Goal: Task Accomplishment & Management: Manage account settings

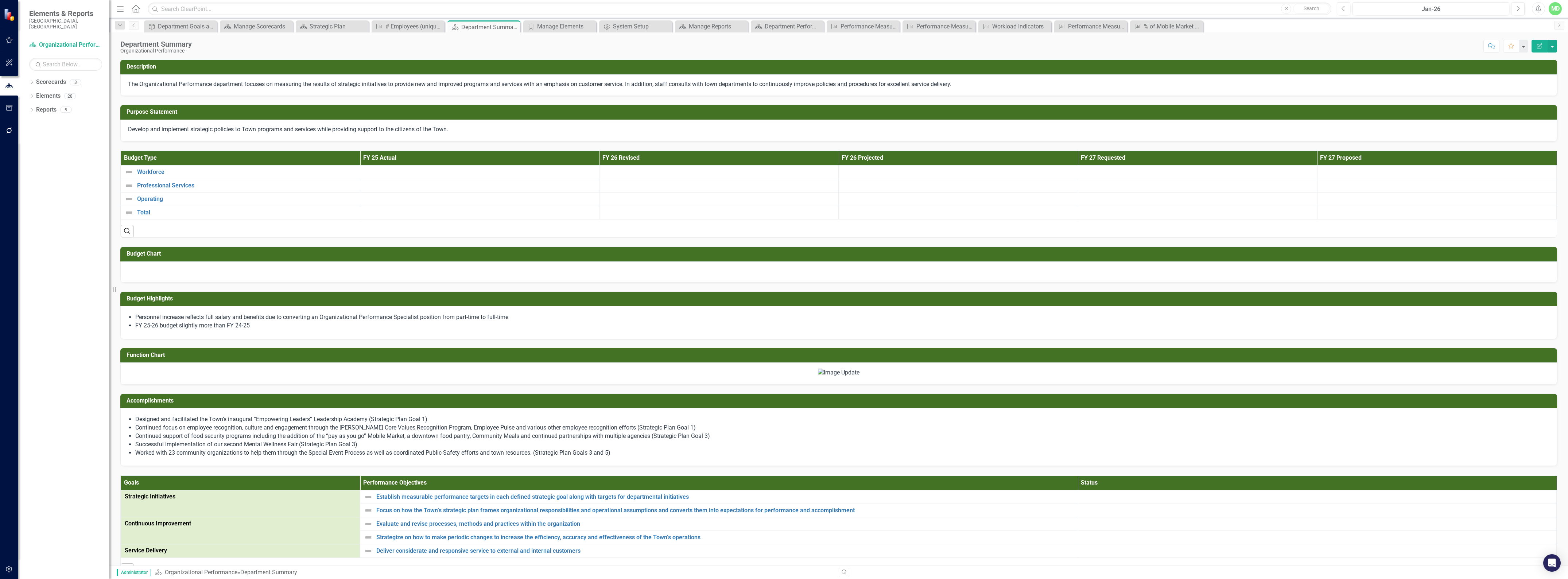
click at [947, 267] on div at bounding box center [839, 272] width 1437 height 21
click at [818, 377] on img at bounding box center [839, 373] width 41 height 9
click at [679, 377] on div at bounding box center [838, 373] width 1421 height 9
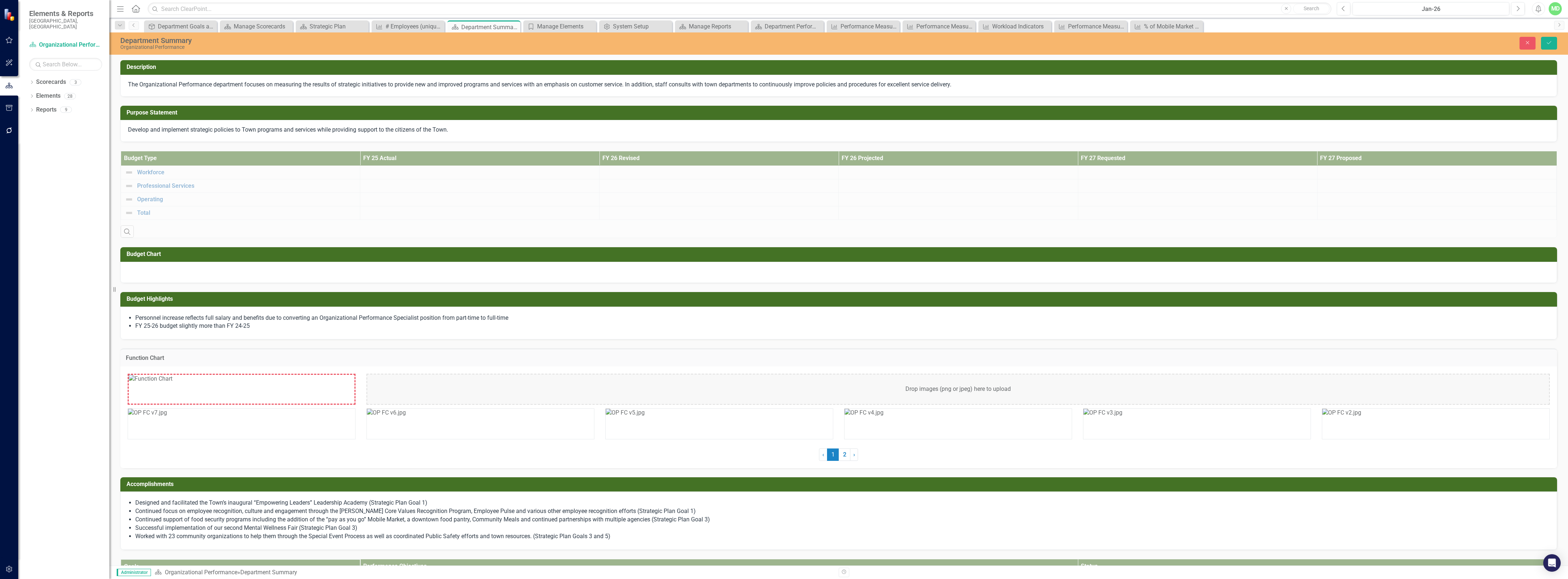
click at [885, 388] on div "Drop images (png or jpeg) here to upload" at bounding box center [958, 389] width 1183 height 31
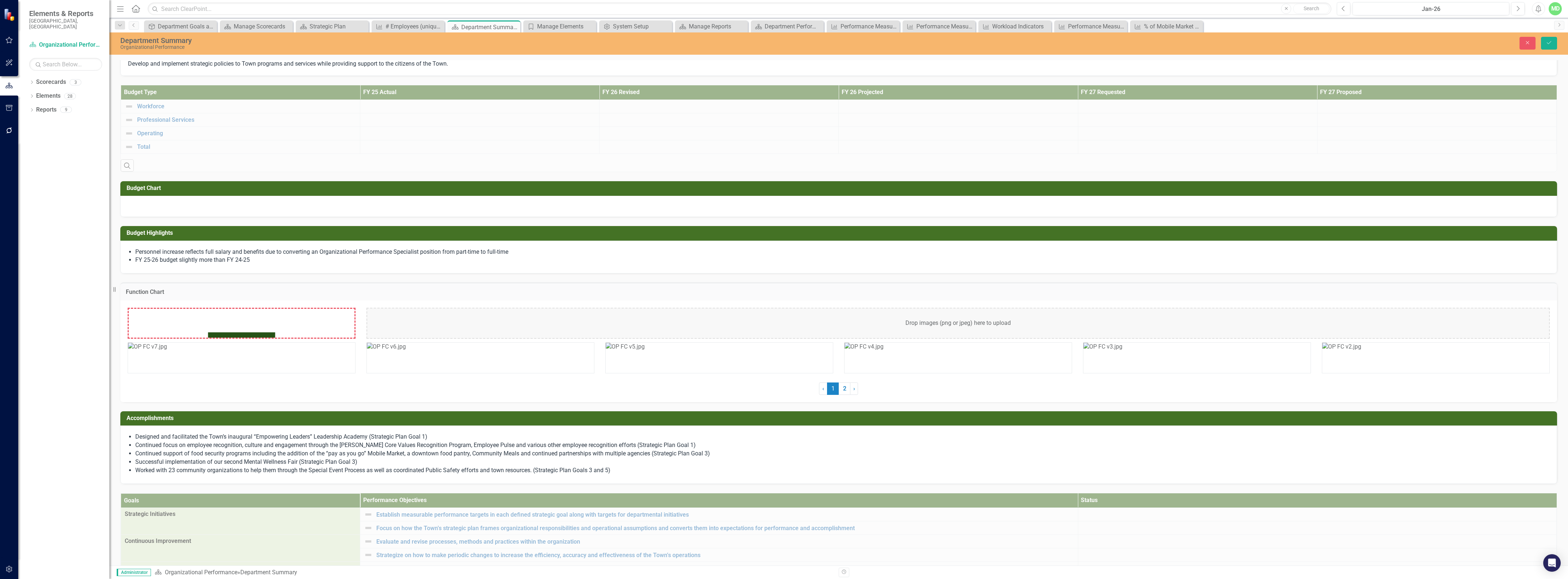
scroll to position [91, 0]
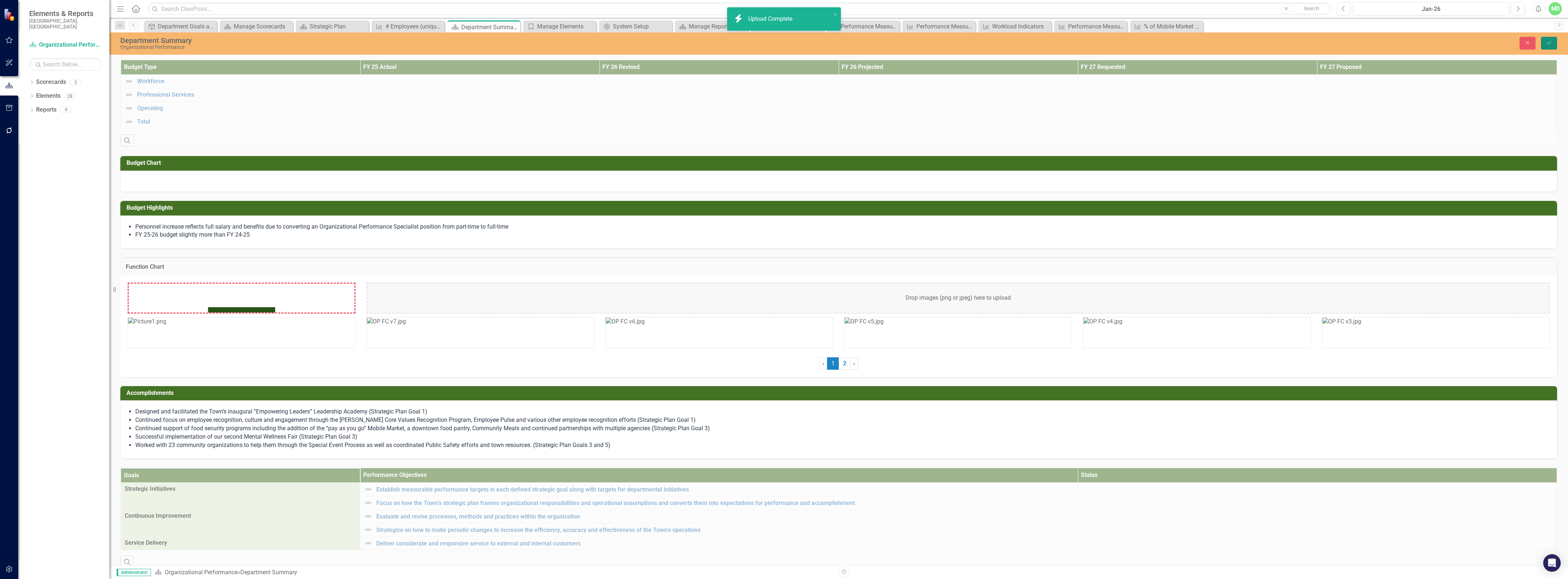
click at [1550, 43] on icon "Save" at bounding box center [1549, 43] width 7 height 5
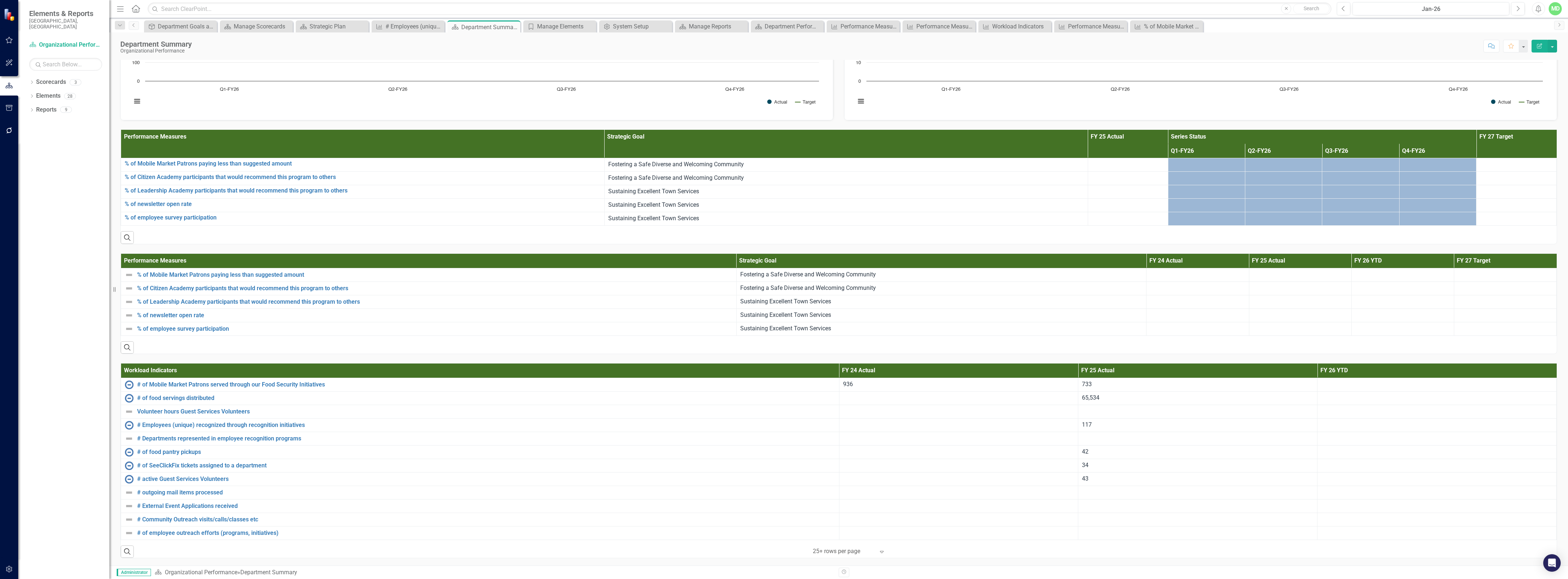
scroll to position [1140, 0]
click at [1542, 47] on icon "Edit Report" at bounding box center [1539, 46] width 7 height 5
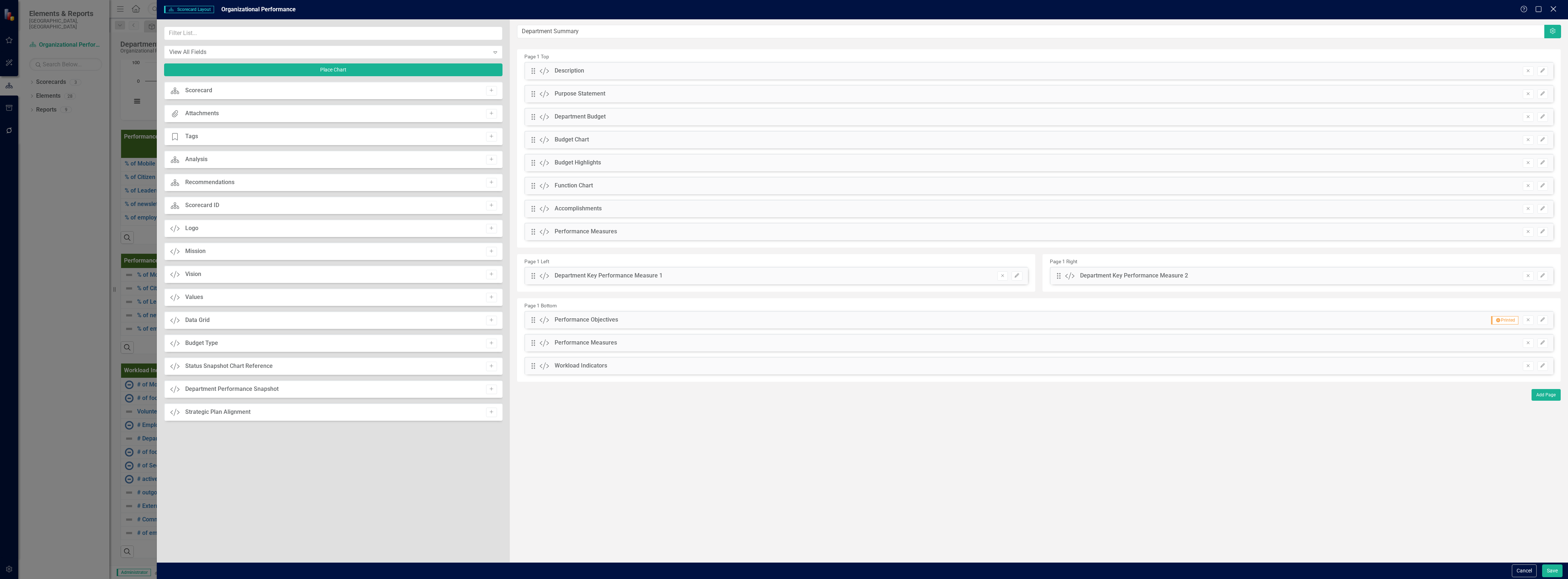
click at [1550, 10] on icon "Close" at bounding box center [1553, 9] width 9 height 7
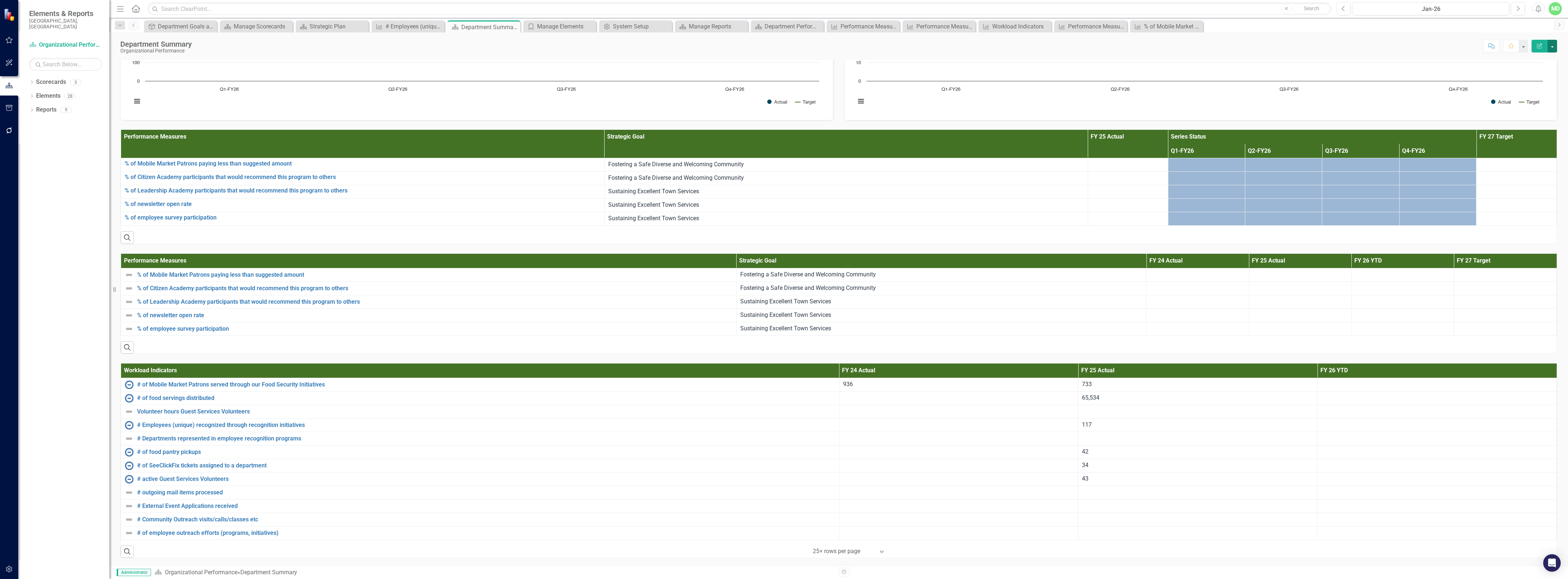
click at [1556, 46] on button "button" at bounding box center [1552, 46] width 10 height 13
click at [1524, 102] on link "PDF Export to PDF" at bounding box center [1527, 103] width 59 height 13
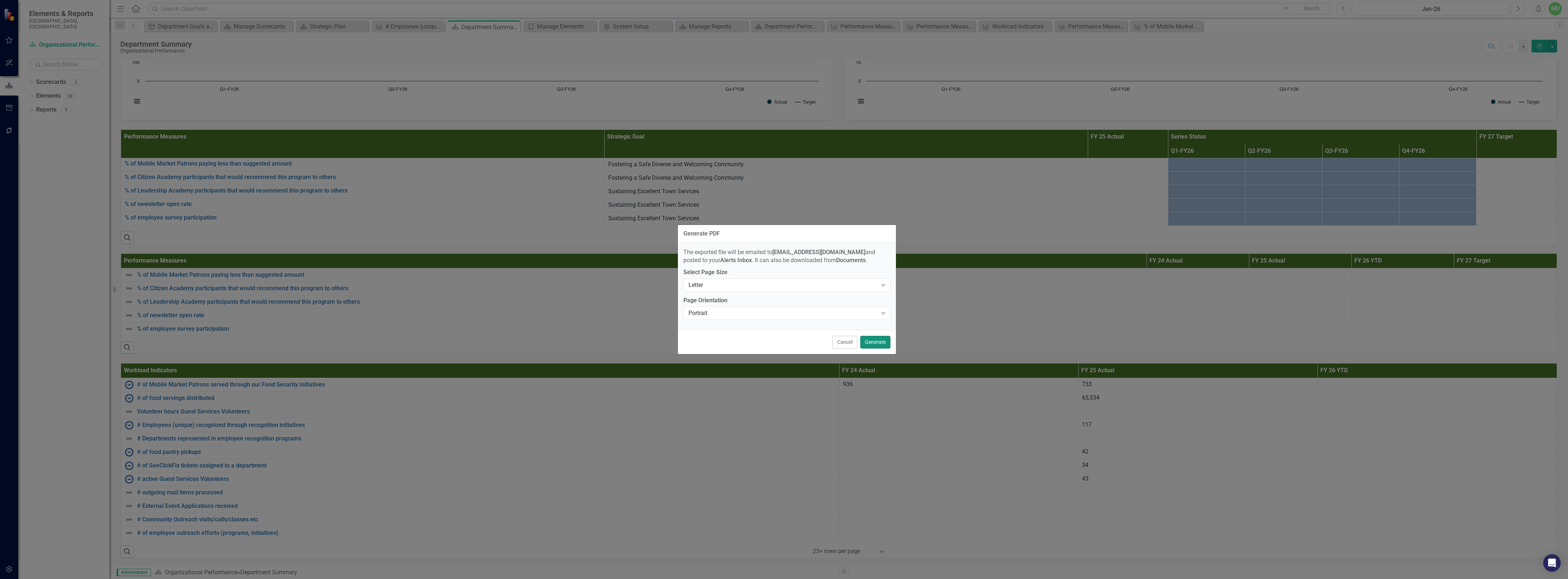
click at [877, 342] on button "Generate" at bounding box center [875, 342] width 30 height 13
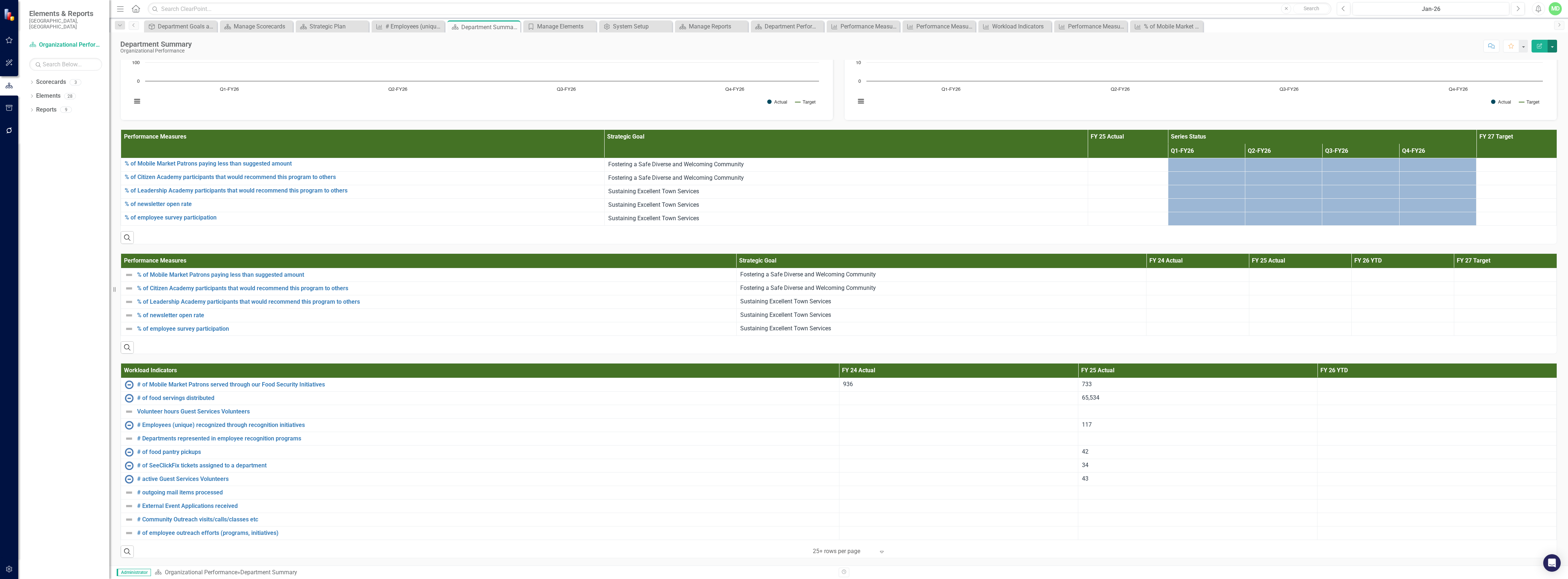
click at [1554, 47] on button "button" at bounding box center [1552, 46] width 10 height 13
click at [1519, 100] on link "PDF Export to PDF" at bounding box center [1527, 103] width 59 height 13
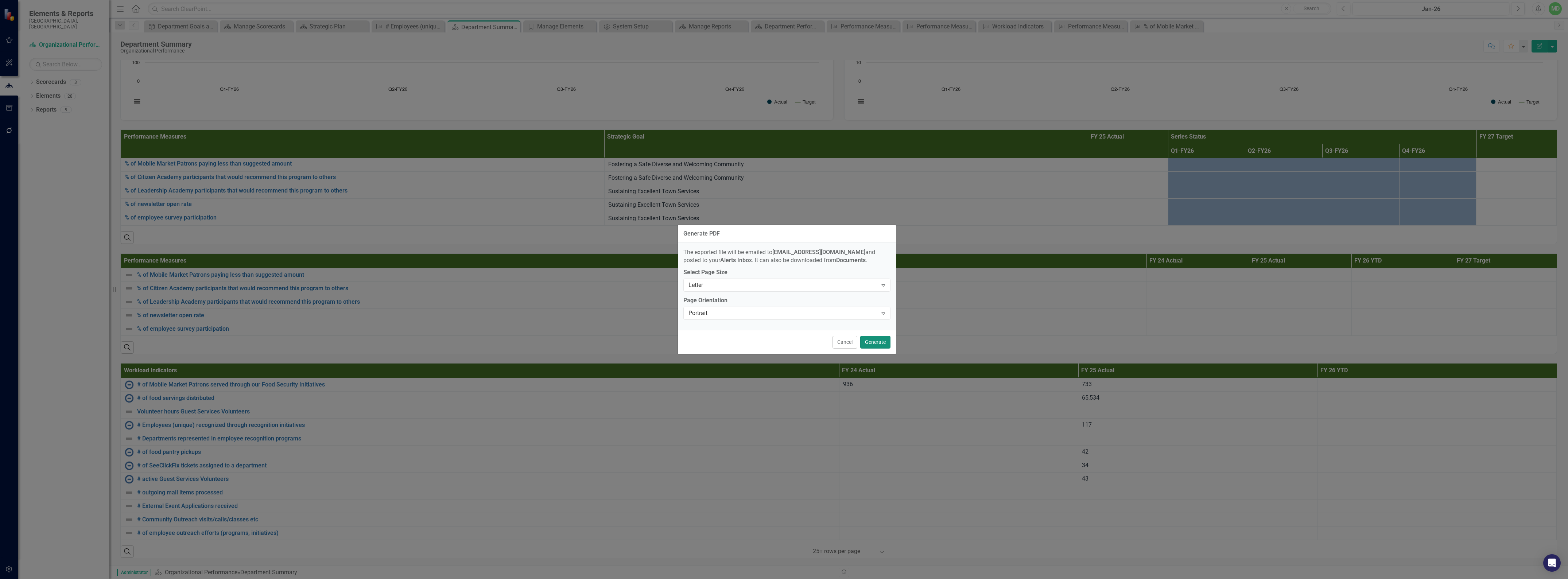
click at [877, 343] on button "Generate" at bounding box center [875, 342] width 30 height 13
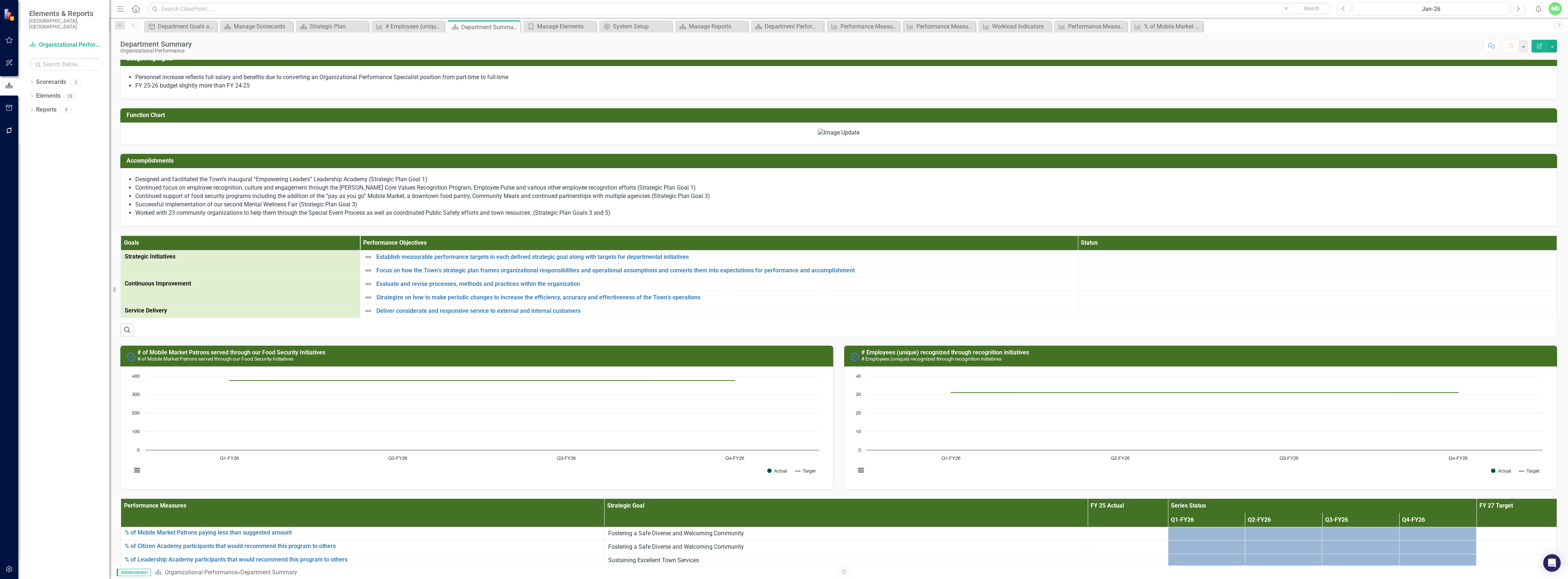
scroll to position [241, 0]
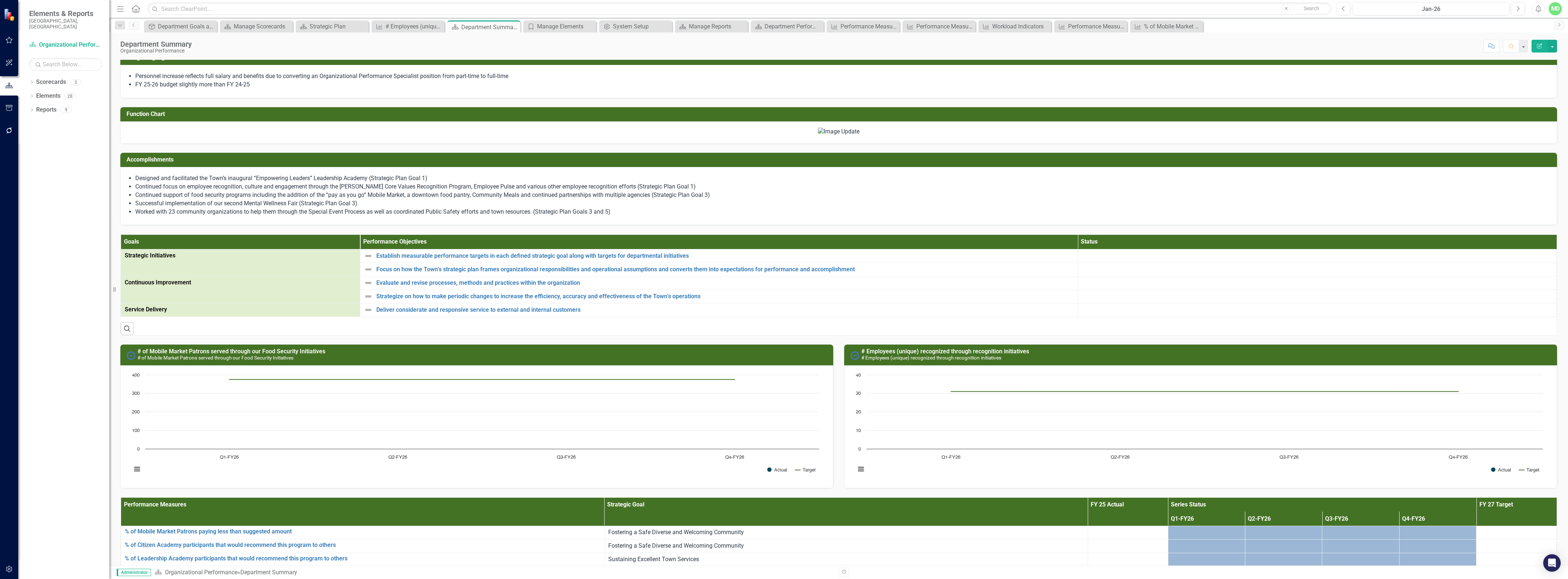
drag, startPoint x: 850, startPoint y: 223, endPoint x: 850, endPoint y: 230, distance: 7.0
click at [850, 136] on img at bounding box center [839, 132] width 41 height 9
click at [857, 136] on img at bounding box center [839, 132] width 41 height 9
click at [859, 136] on img at bounding box center [839, 132] width 41 height 9
click at [831, 136] on img at bounding box center [839, 132] width 41 height 9
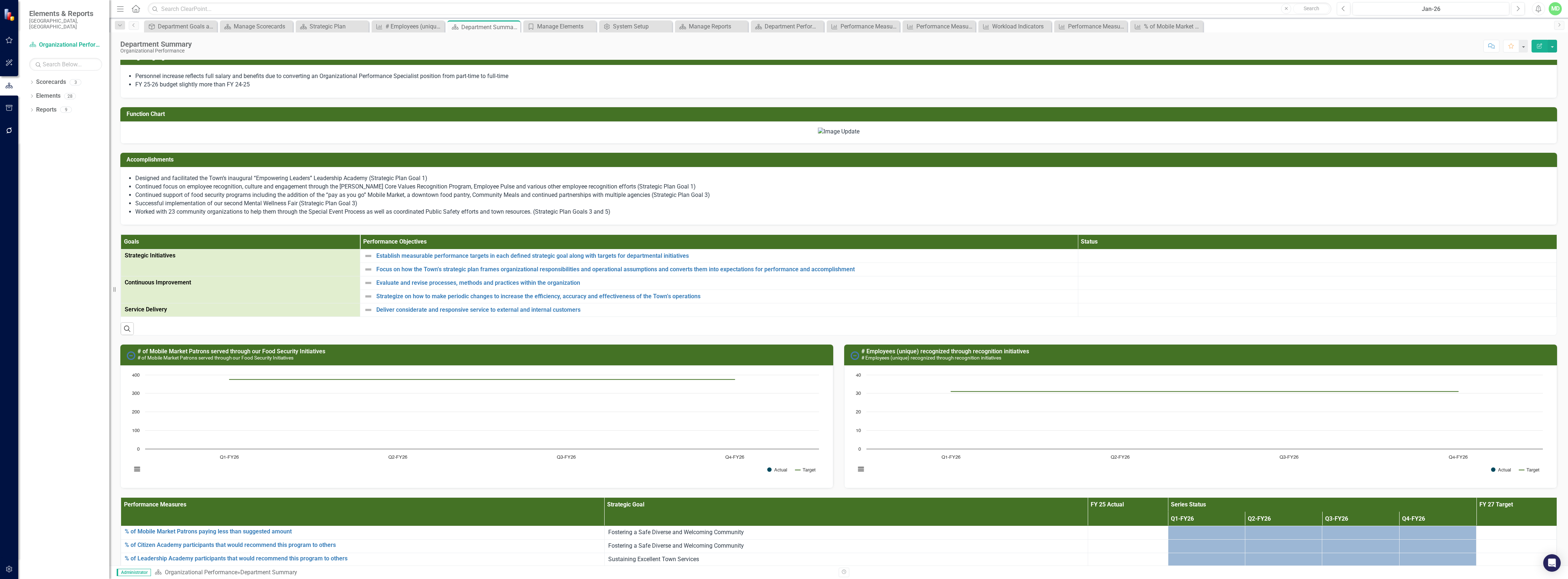
click at [831, 136] on img at bounding box center [839, 132] width 41 height 9
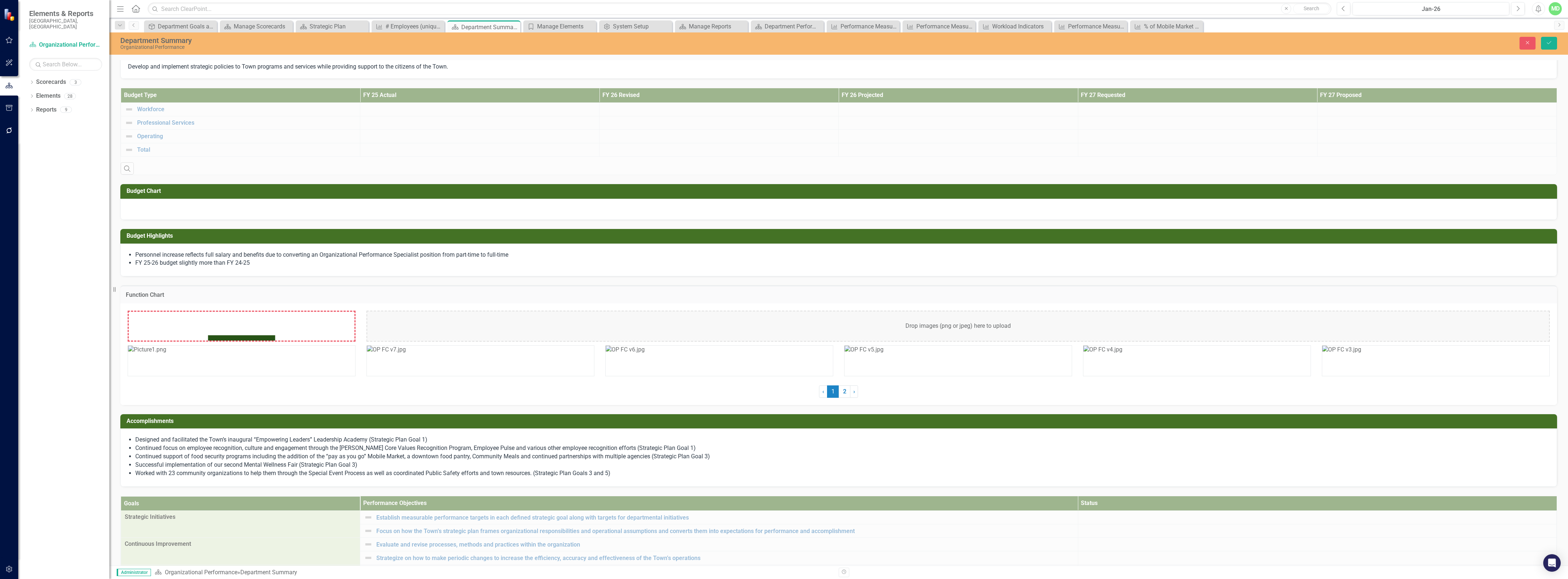
scroll to position [58, 0]
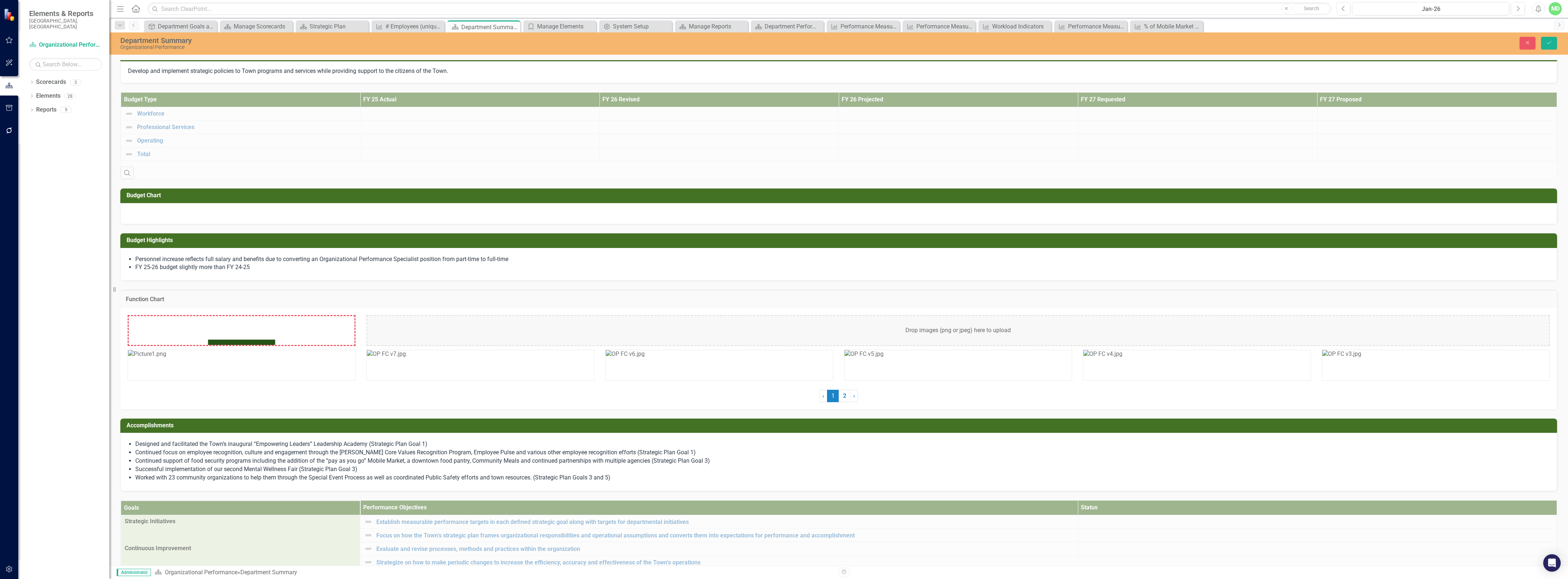
click at [309, 332] on img at bounding box center [241, 380] width 226 height 128
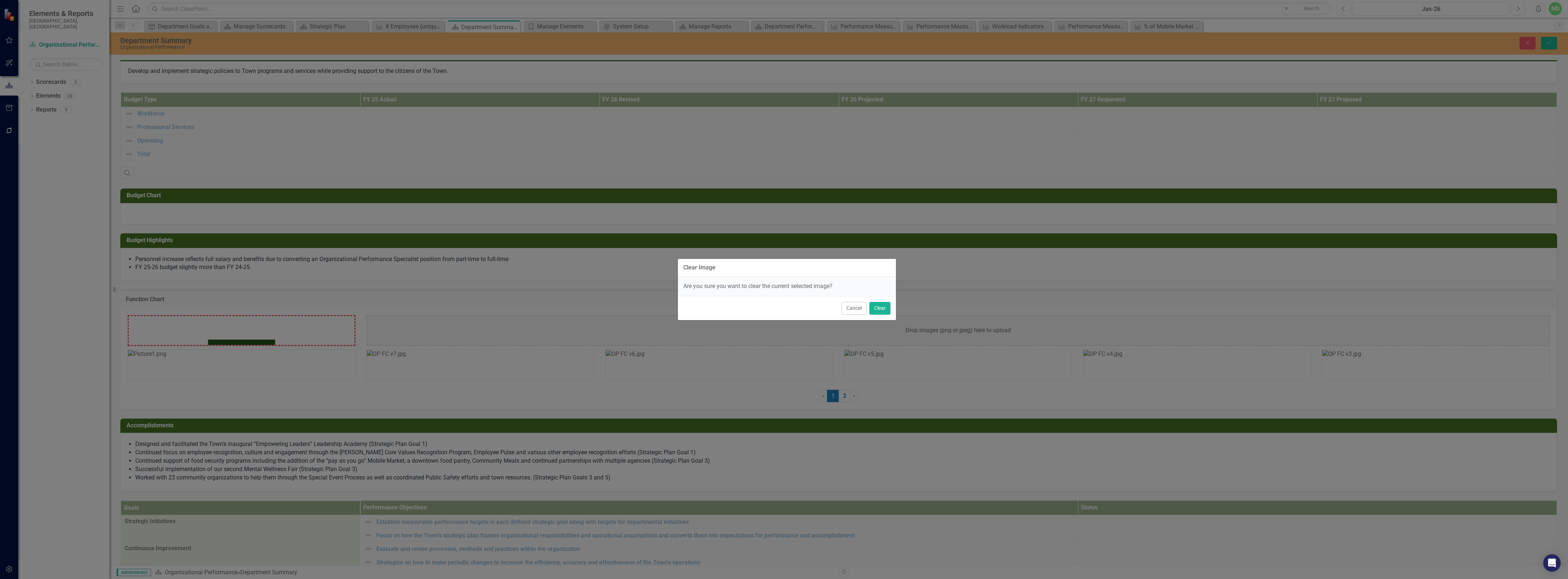
click at [309, 332] on div "Clear Image Are you sure you want to clear the current selected image? Cancel C…" at bounding box center [784, 289] width 1568 height 579
click at [878, 309] on button "Clear" at bounding box center [880, 308] width 21 height 13
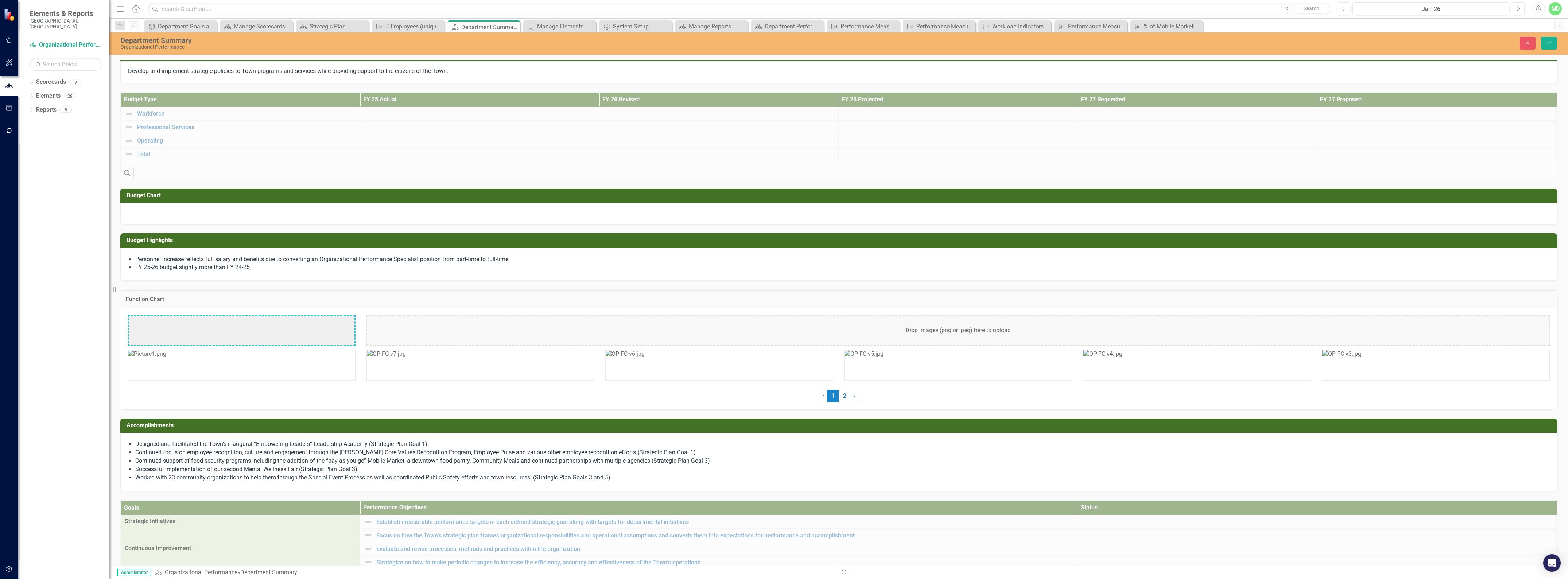
click at [166, 359] on img at bounding box center [147, 354] width 38 height 9
click at [172, 325] on img at bounding box center [150, 320] width 44 height 9
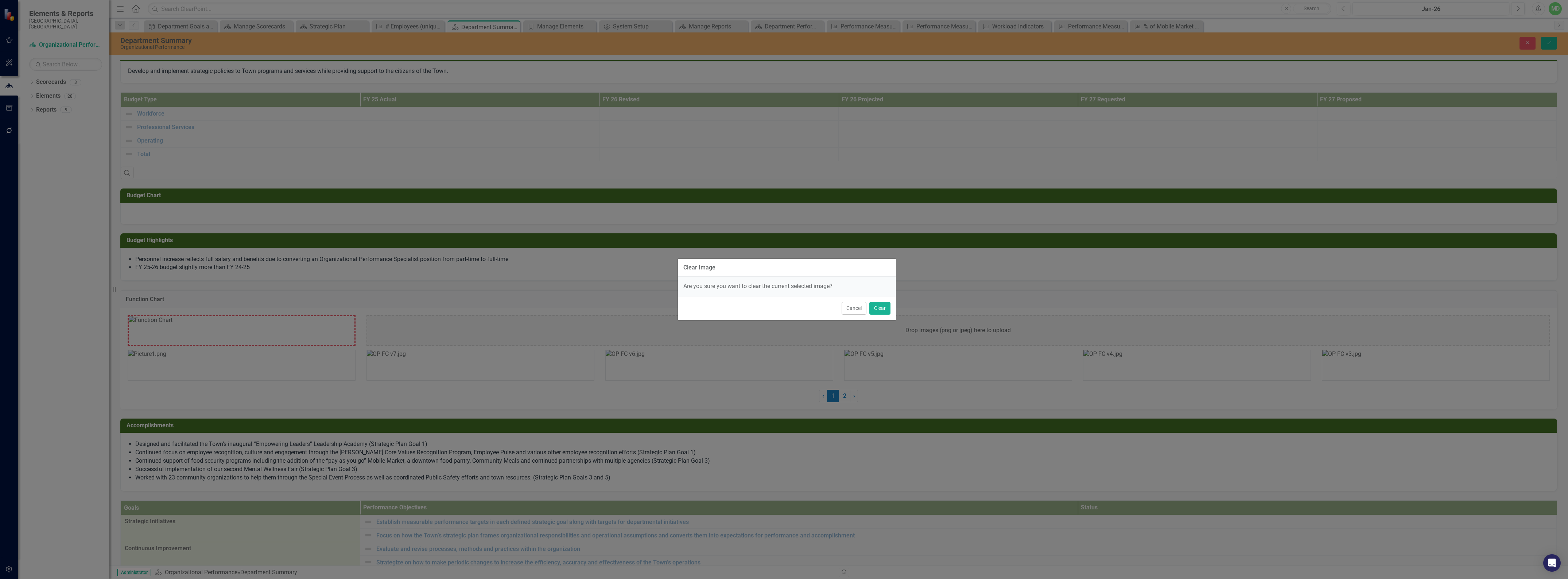
click at [325, 335] on div "Clear Image Are you sure you want to clear the current selected image? Cancel C…" at bounding box center [784, 289] width 1568 height 579
click at [875, 309] on button "Clear" at bounding box center [880, 308] width 21 height 13
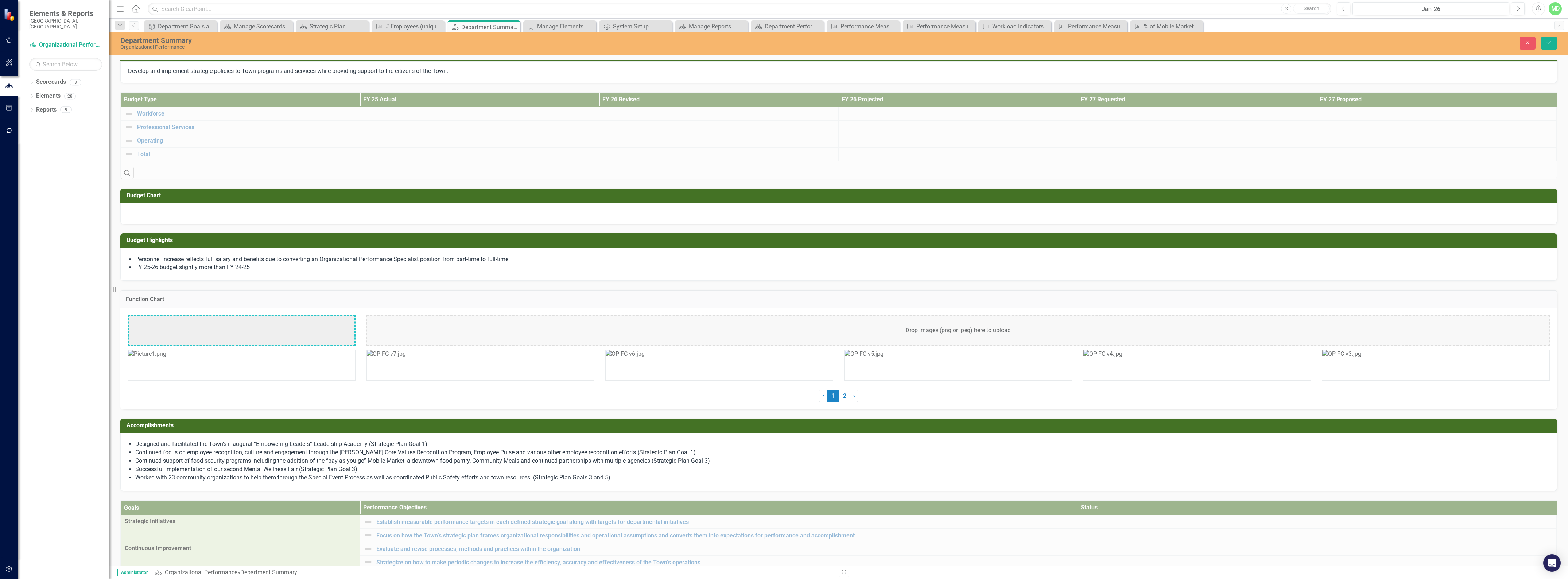
click at [166, 359] on img at bounding box center [147, 354] width 38 height 9
click at [172, 325] on img at bounding box center [150, 320] width 44 height 9
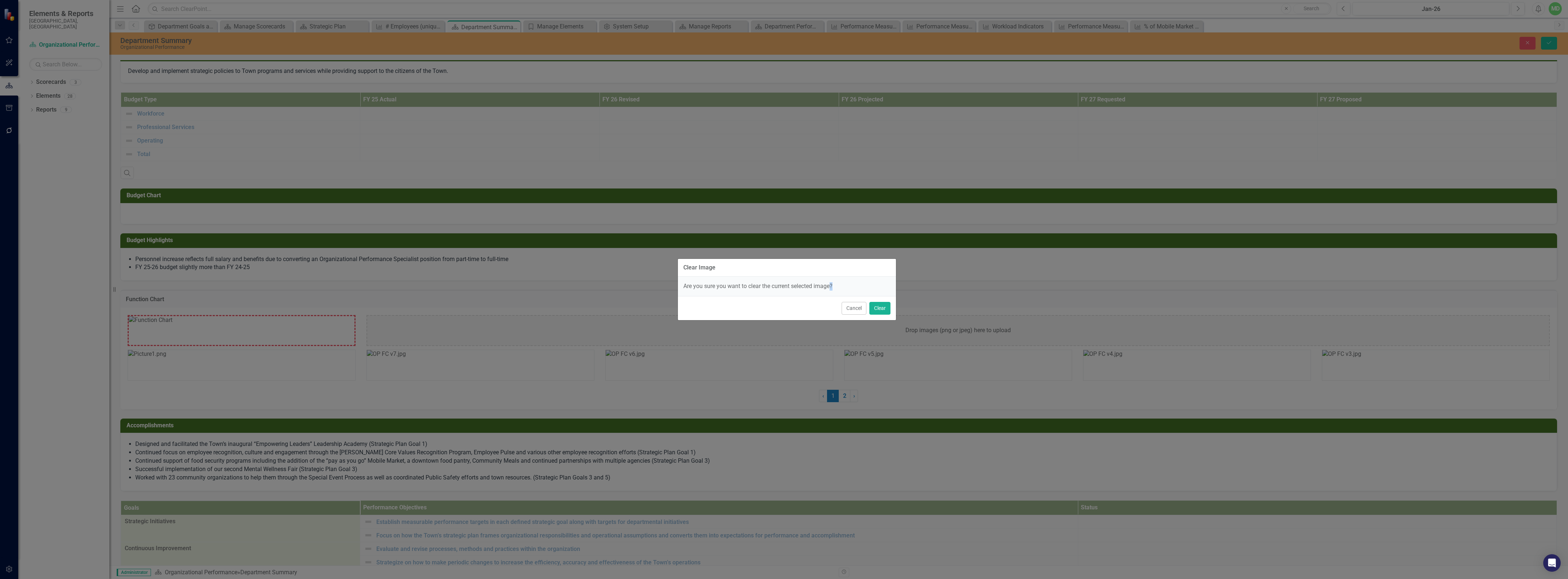
click at [318, 341] on div "Clear Image Are you sure you want to clear the current selected image? Cancel C…" at bounding box center [784, 289] width 1568 height 579
drag, startPoint x: 884, startPoint y: 308, endPoint x: 880, endPoint y: 308, distance: 4.0
click at [883, 308] on button "Clear" at bounding box center [880, 308] width 21 height 13
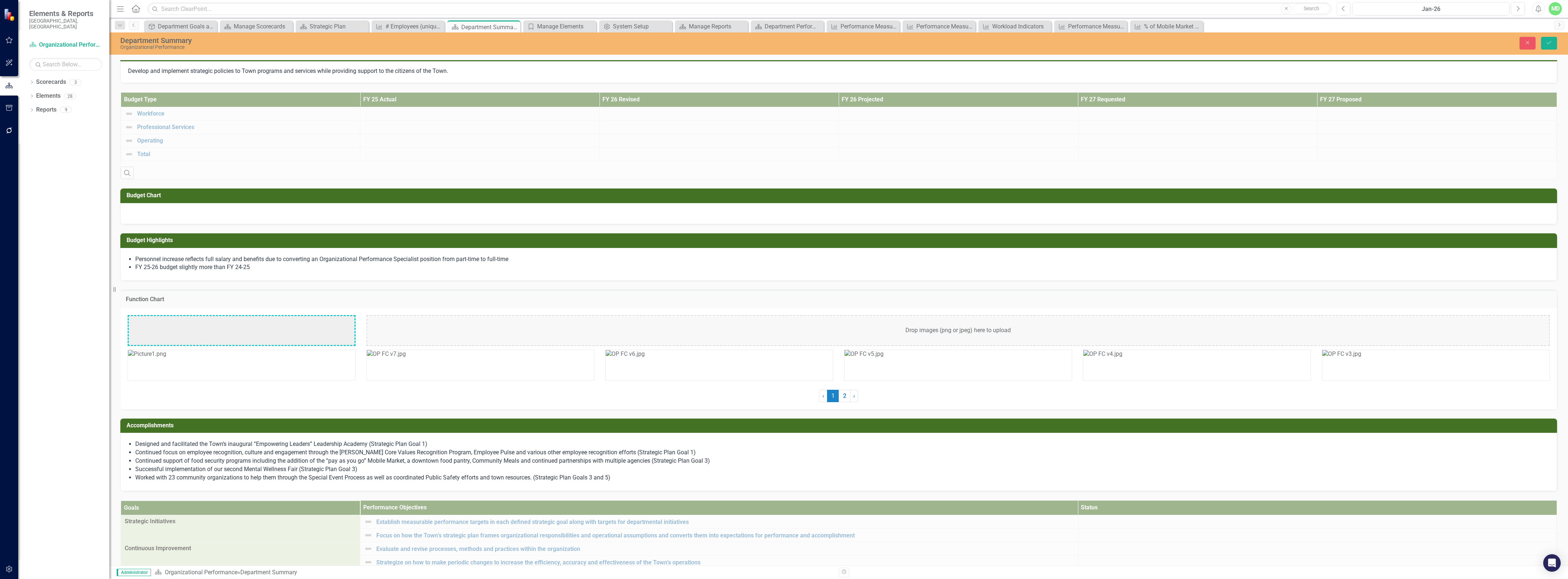
click at [166, 359] on img at bounding box center [147, 354] width 38 height 9
click at [172, 325] on img at bounding box center [150, 320] width 44 height 9
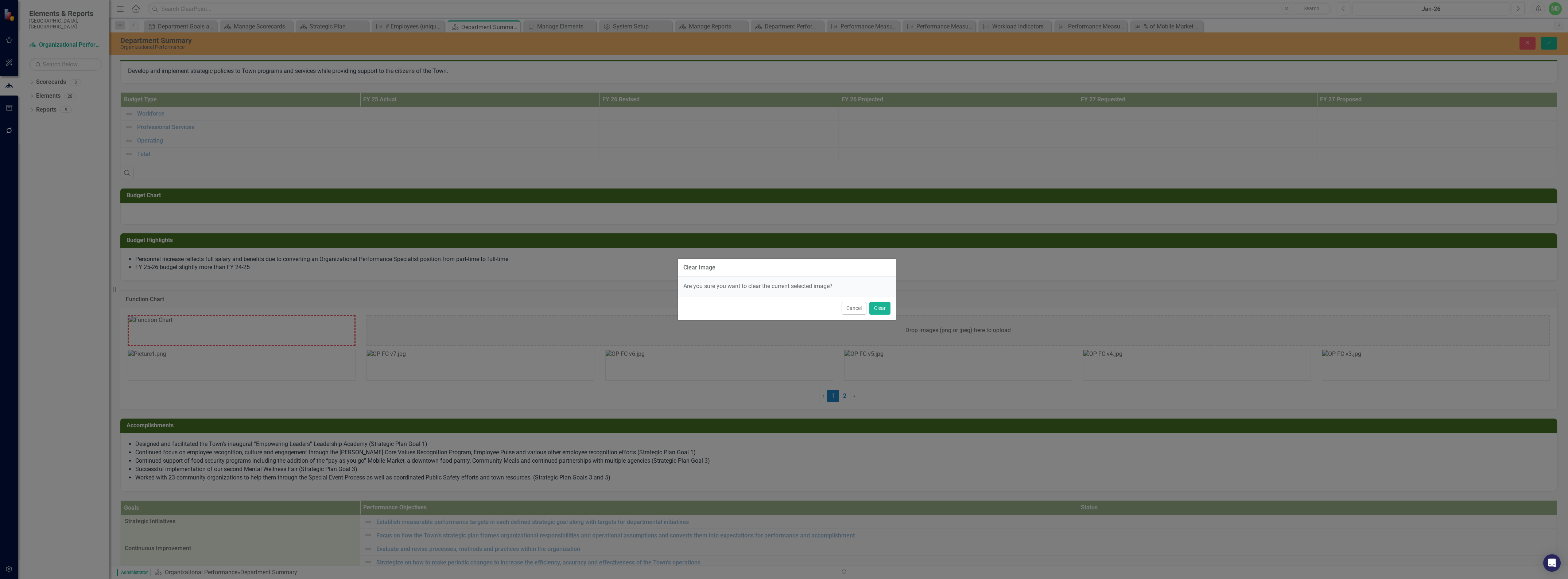
click at [332, 338] on div "Clear Image Are you sure you want to clear the current selected image? Cancel C…" at bounding box center [784, 289] width 1568 height 579
click at [889, 307] on div "Cancel Clear" at bounding box center [787, 308] width 218 height 24
drag, startPoint x: 883, startPoint y: 307, endPoint x: 878, endPoint y: 306, distance: 5.1
click at [882, 306] on button "Clear" at bounding box center [880, 308] width 21 height 13
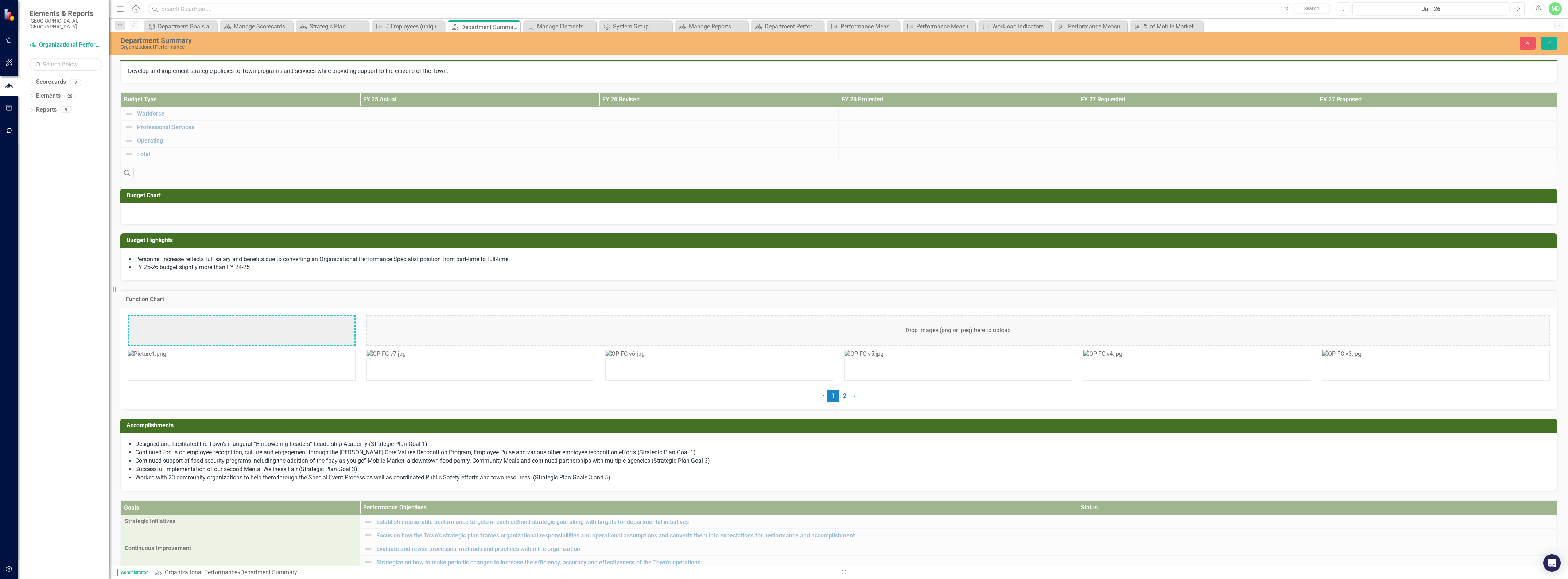
click at [406, 359] on img at bounding box center [387, 354] width 39 height 9
click at [172, 325] on img at bounding box center [150, 320] width 44 height 9
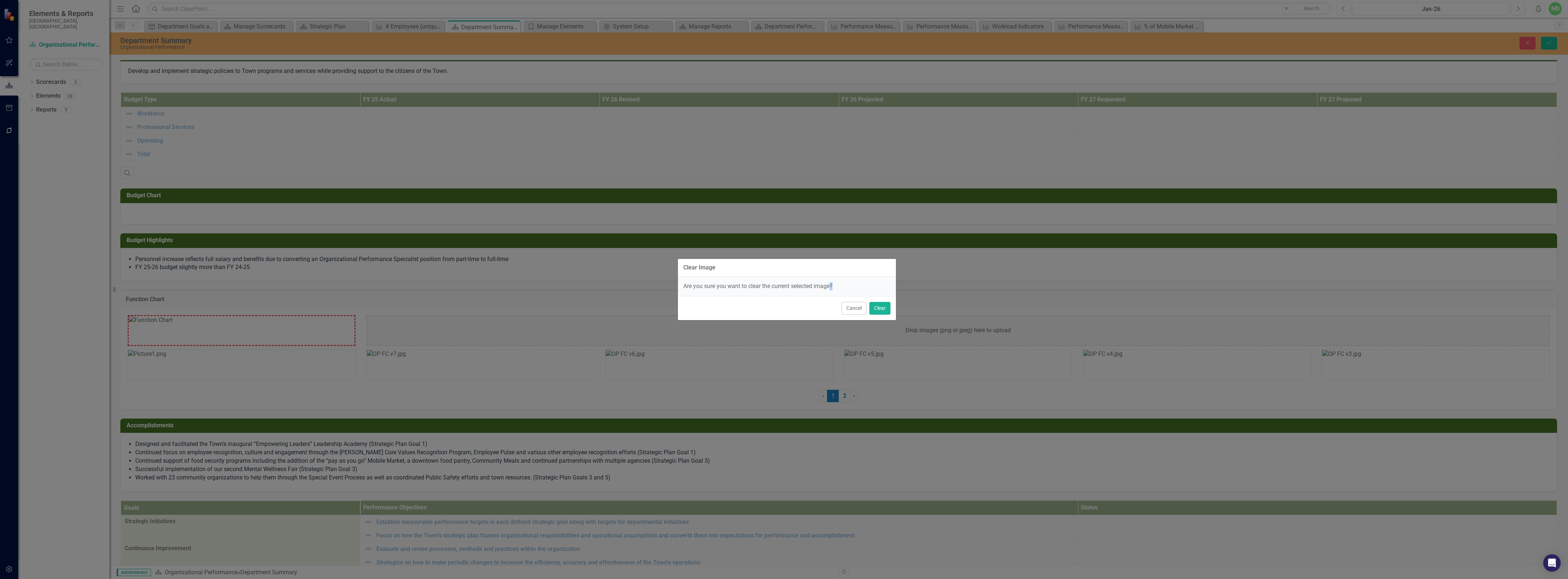
click at [312, 337] on div "Clear Image Are you sure you want to clear the current selected image? Cancel C…" at bounding box center [784, 289] width 1568 height 579
drag, startPoint x: 886, startPoint y: 305, endPoint x: 861, endPoint y: 309, distance: 25.3
click at [884, 306] on button "Clear" at bounding box center [880, 308] width 21 height 13
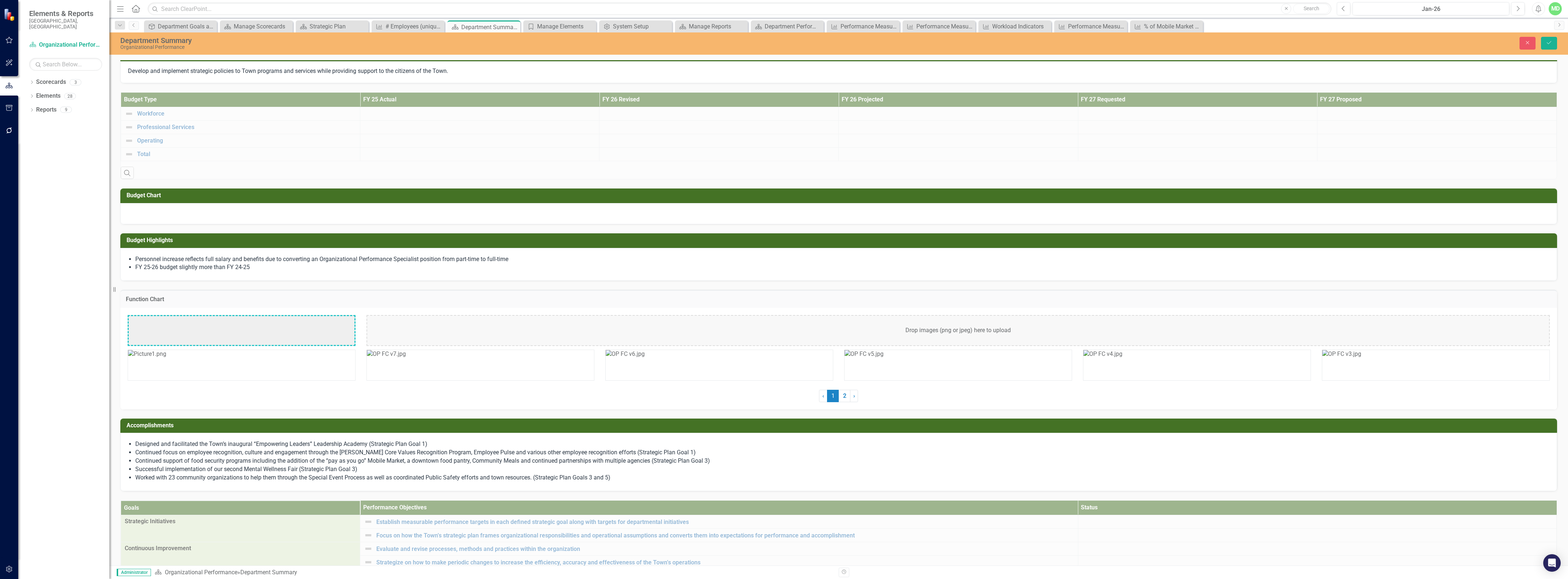
click at [166, 359] on img at bounding box center [147, 354] width 38 height 9
click at [172, 325] on img at bounding box center [150, 320] width 44 height 9
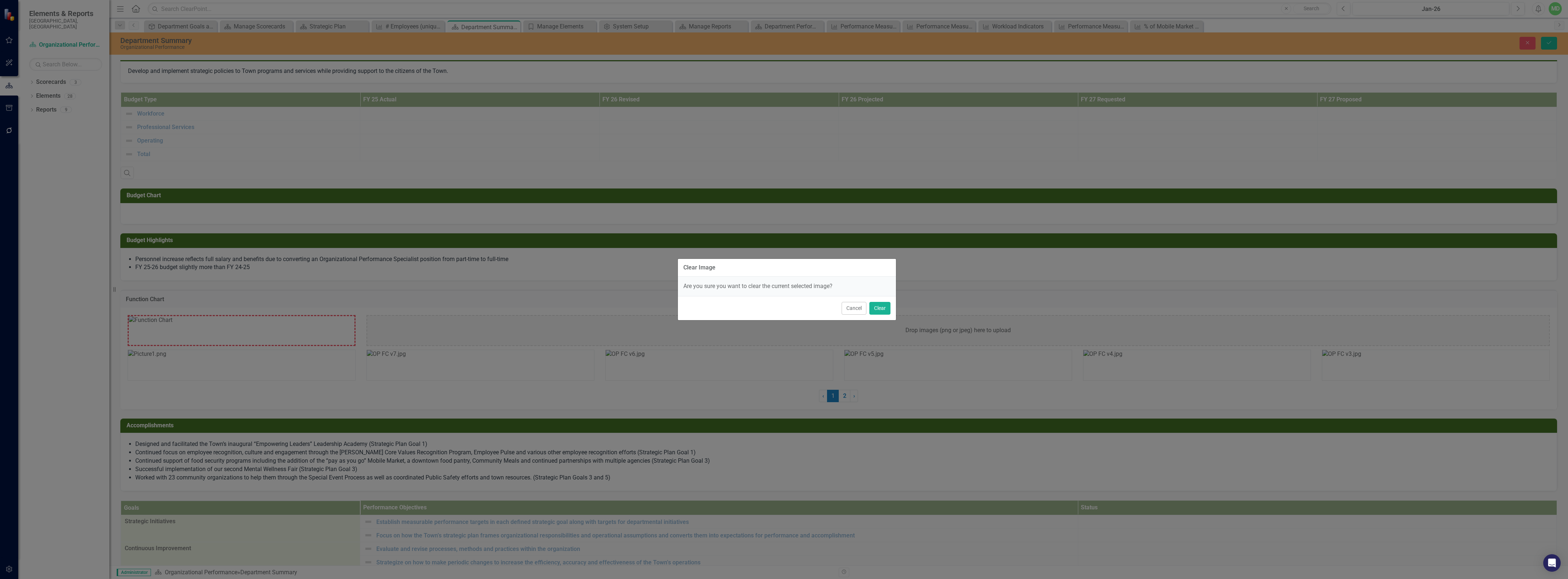
click at [346, 330] on div "Clear Image Are you sure you want to clear the current selected image? Cancel C…" at bounding box center [784, 289] width 1568 height 579
drag, startPoint x: 877, startPoint y: 307, endPoint x: 751, endPoint y: 307, distance: 126.0
click at [875, 307] on button "Clear" at bounding box center [880, 308] width 21 height 13
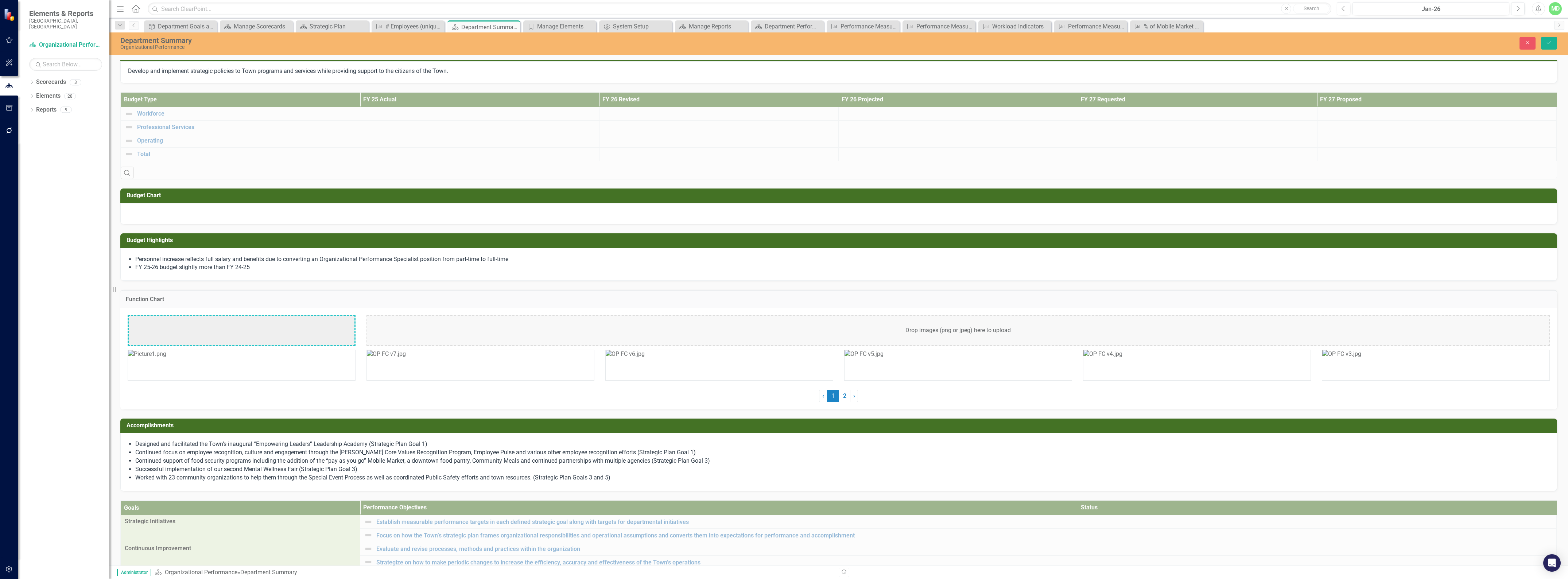
drag, startPoint x: 318, startPoint y: 365, endPoint x: 345, endPoint y: 354, distance: 29.2
click at [166, 359] on img at bounding box center [147, 354] width 38 height 9
click at [172, 325] on img at bounding box center [150, 320] width 44 height 9
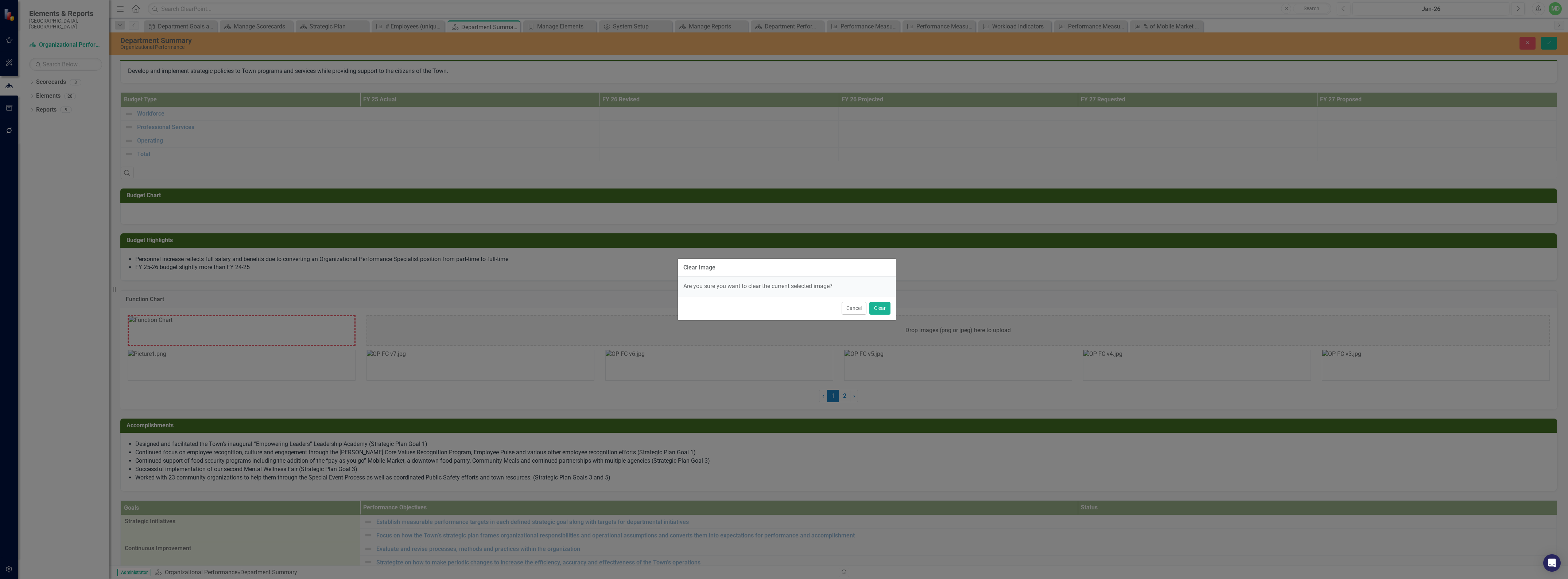
click at [337, 336] on div "Clear Image Are you sure you want to clear the current selected image? Cancel C…" at bounding box center [784, 289] width 1568 height 579
click at [881, 307] on button "Clear" at bounding box center [880, 308] width 21 height 13
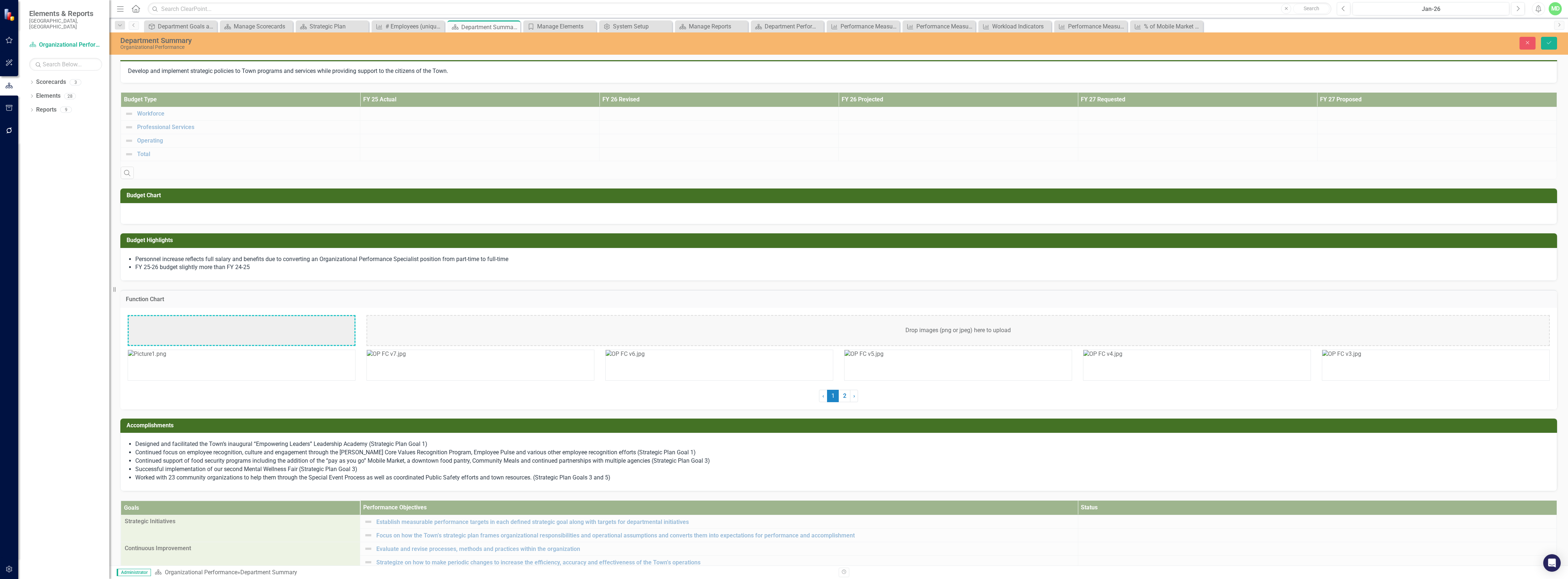
click at [406, 359] on img at bounding box center [387, 354] width 39 height 9
click at [172, 325] on img at bounding box center [150, 320] width 44 height 9
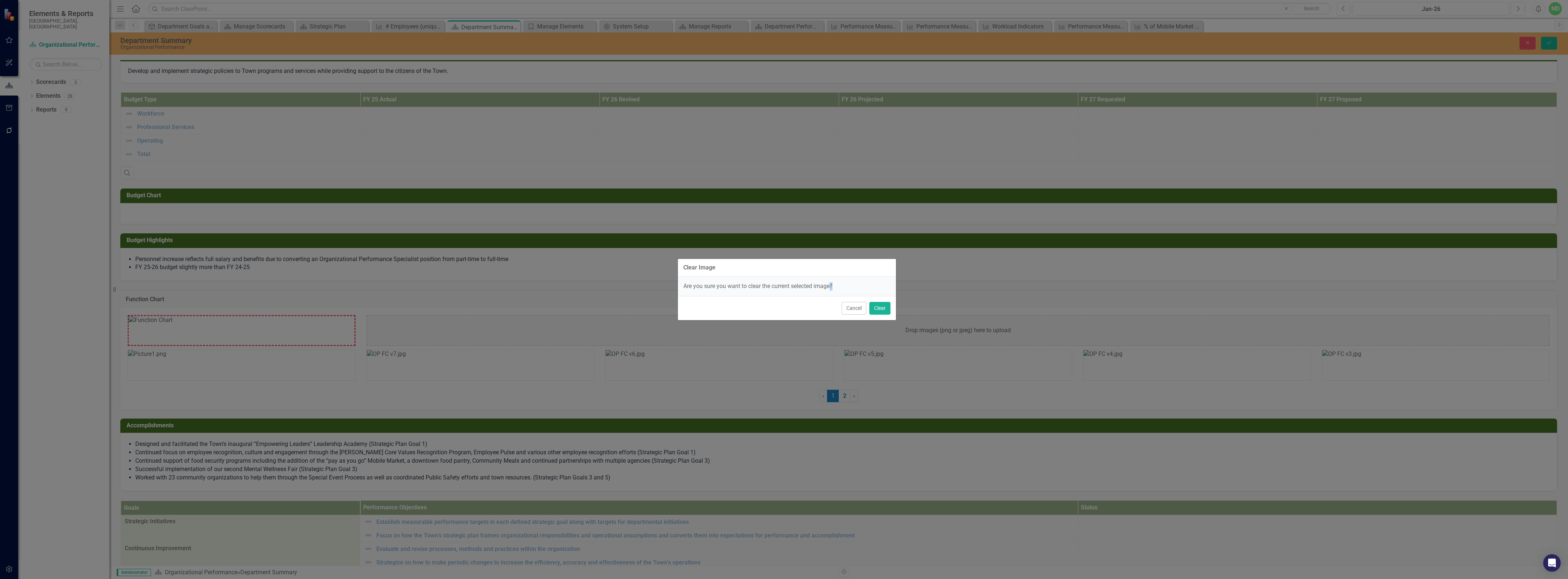
click at [321, 337] on div "Clear Image Are you sure you want to clear the current selected image? Cancel C…" at bounding box center [784, 289] width 1568 height 579
drag, startPoint x: 887, startPoint y: 307, endPoint x: 852, endPoint y: 311, distance: 35.2
click at [887, 307] on button "Clear" at bounding box center [880, 308] width 21 height 13
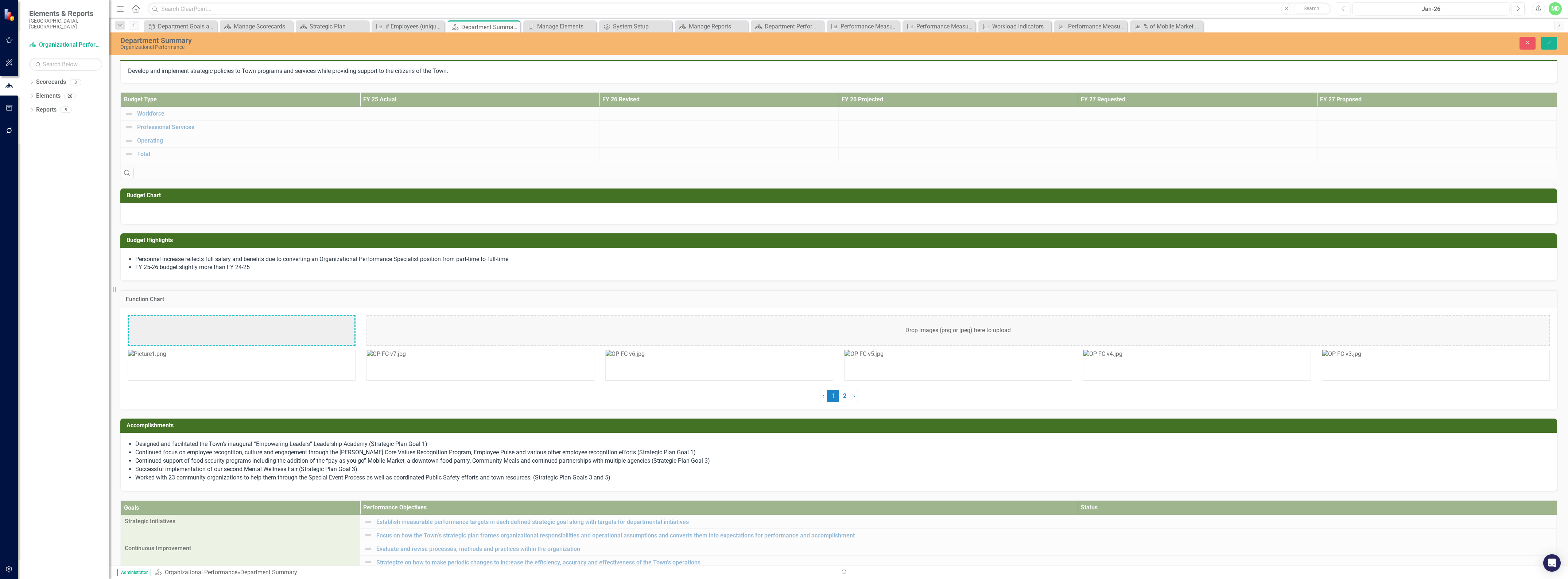
click at [406, 359] on img at bounding box center [387, 354] width 39 height 9
click at [172, 325] on img at bounding box center [150, 320] width 44 height 9
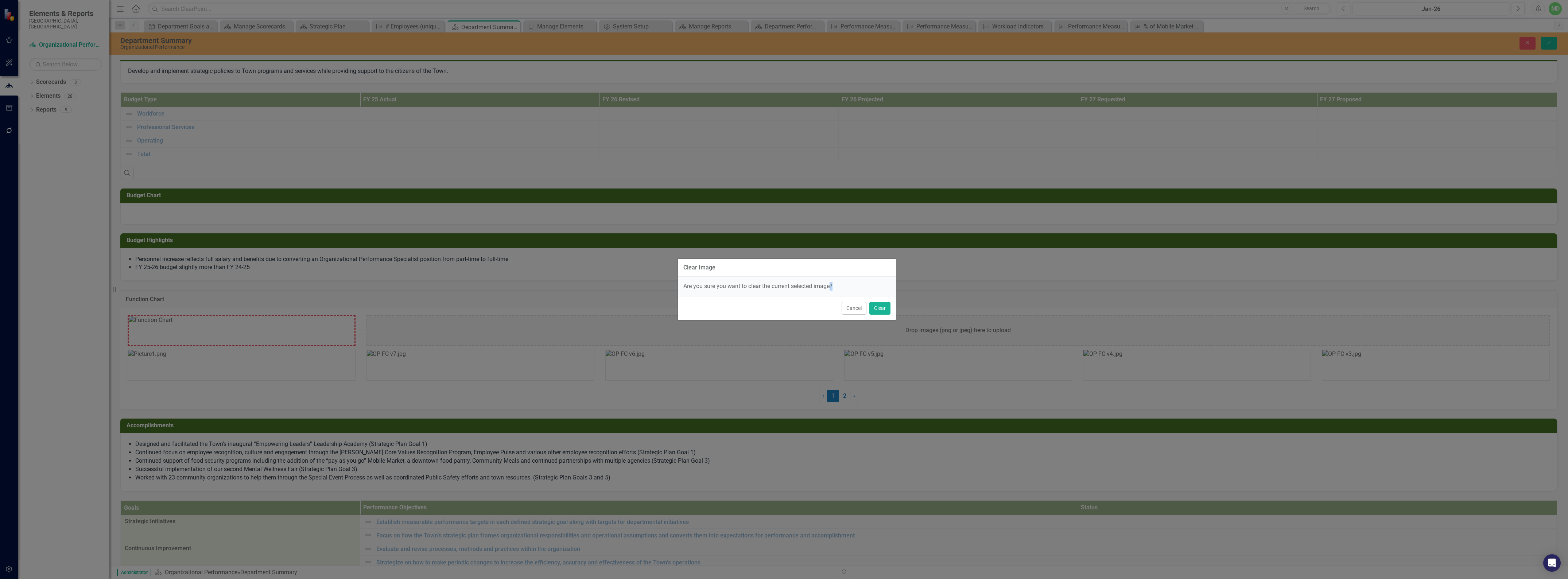
click at [336, 333] on div "Clear Image Are you sure you want to clear the current selected image? Cancel C…" at bounding box center [784, 289] width 1568 height 579
click at [881, 304] on button "Clear" at bounding box center [880, 308] width 21 height 13
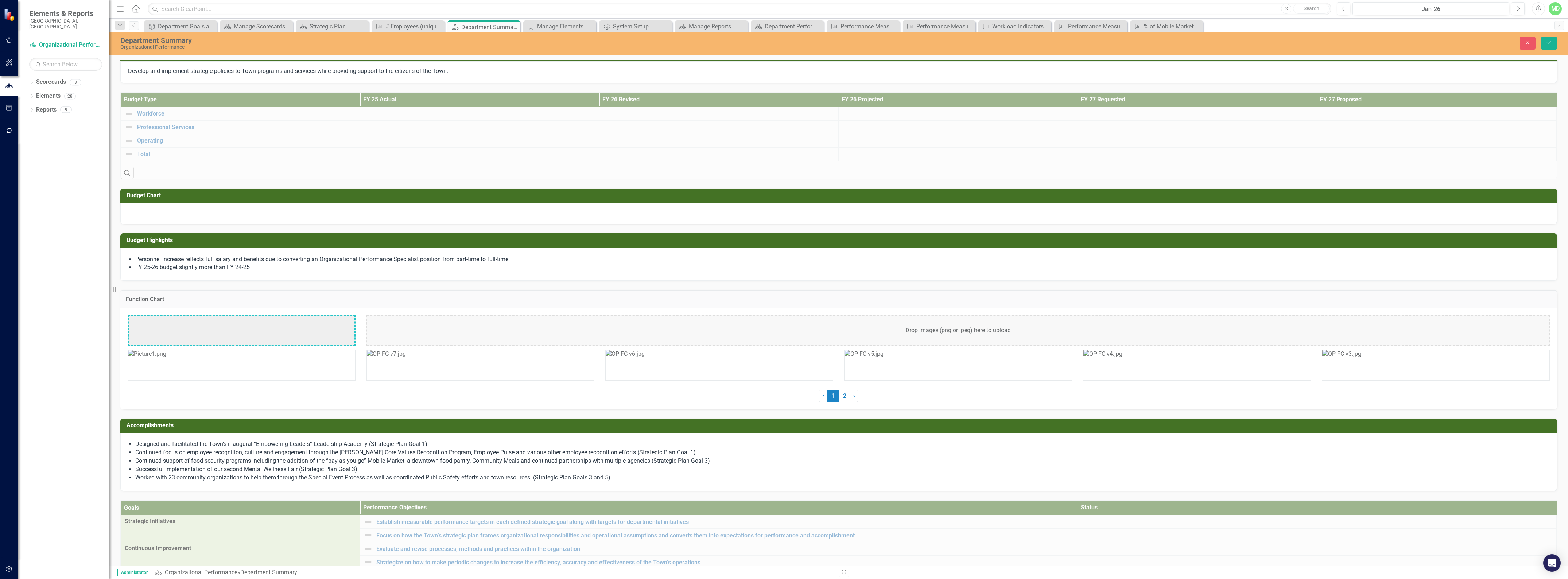
click at [406, 359] on img at bounding box center [387, 354] width 39 height 9
click at [172, 325] on img at bounding box center [150, 320] width 44 height 9
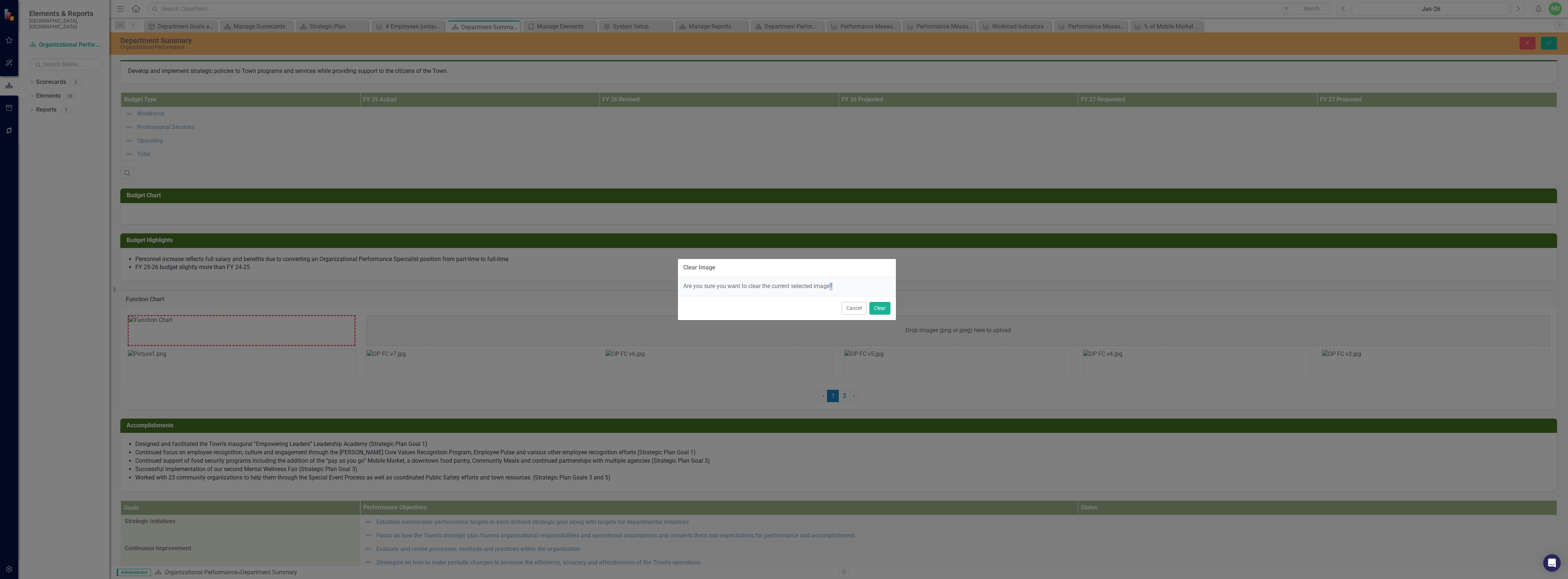
click at [330, 334] on div "Clear Image Are you sure you want to clear the current selected image? Cancel C…" at bounding box center [784, 289] width 1568 height 579
click at [876, 304] on button "Clear" at bounding box center [880, 308] width 21 height 13
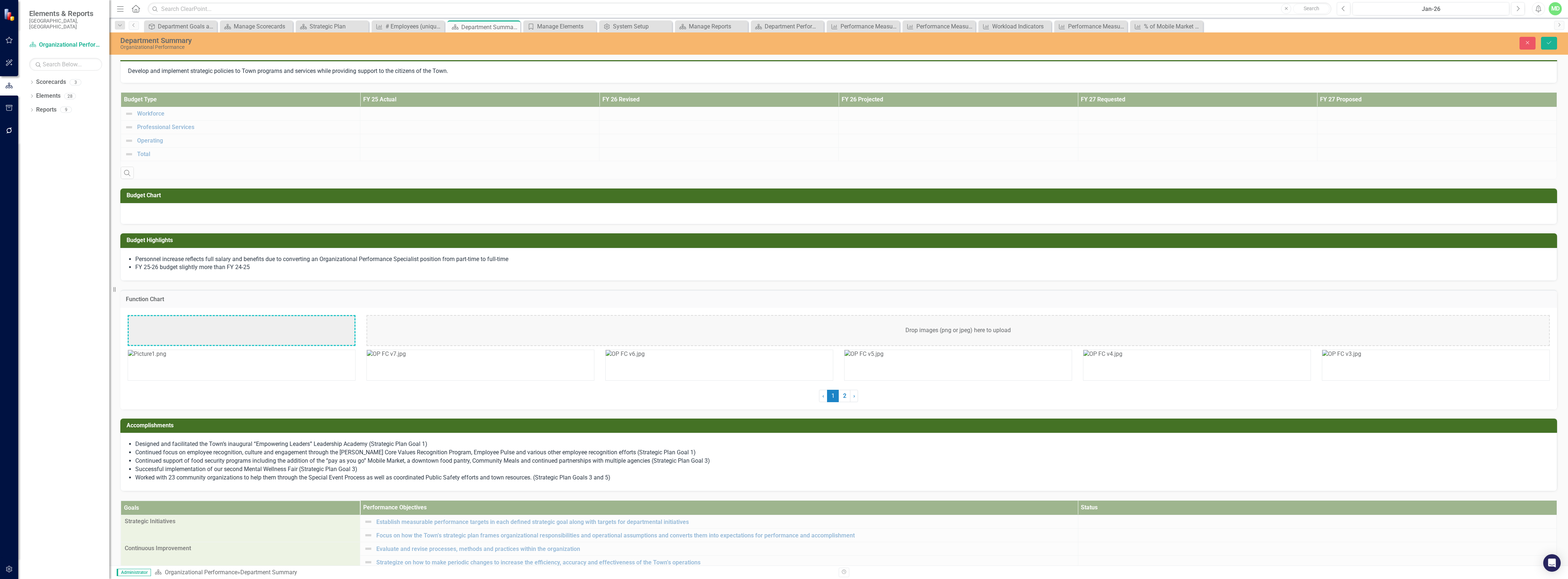
click at [406, 359] on img at bounding box center [387, 354] width 39 height 9
click at [172, 325] on img at bounding box center [150, 320] width 44 height 9
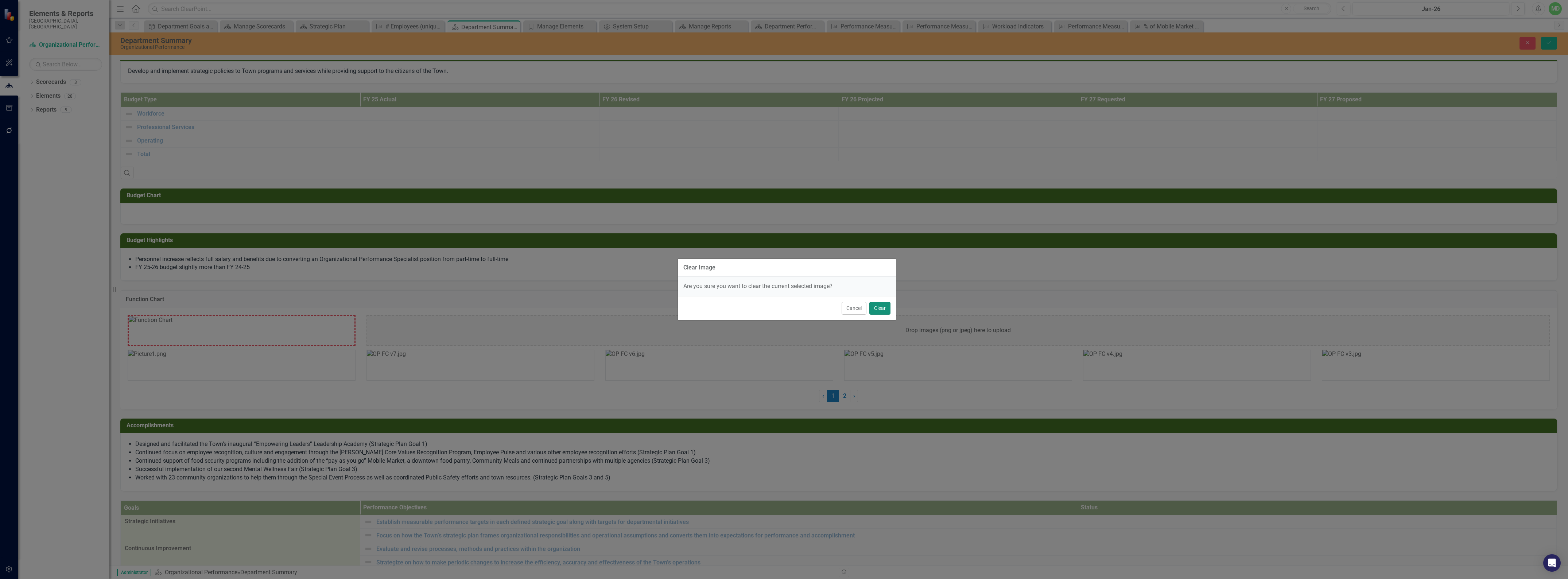
drag, startPoint x: 889, startPoint y: 307, endPoint x: 885, endPoint y: 308, distance: 4.1
click at [889, 308] on button "Clear" at bounding box center [880, 308] width 21 height 13
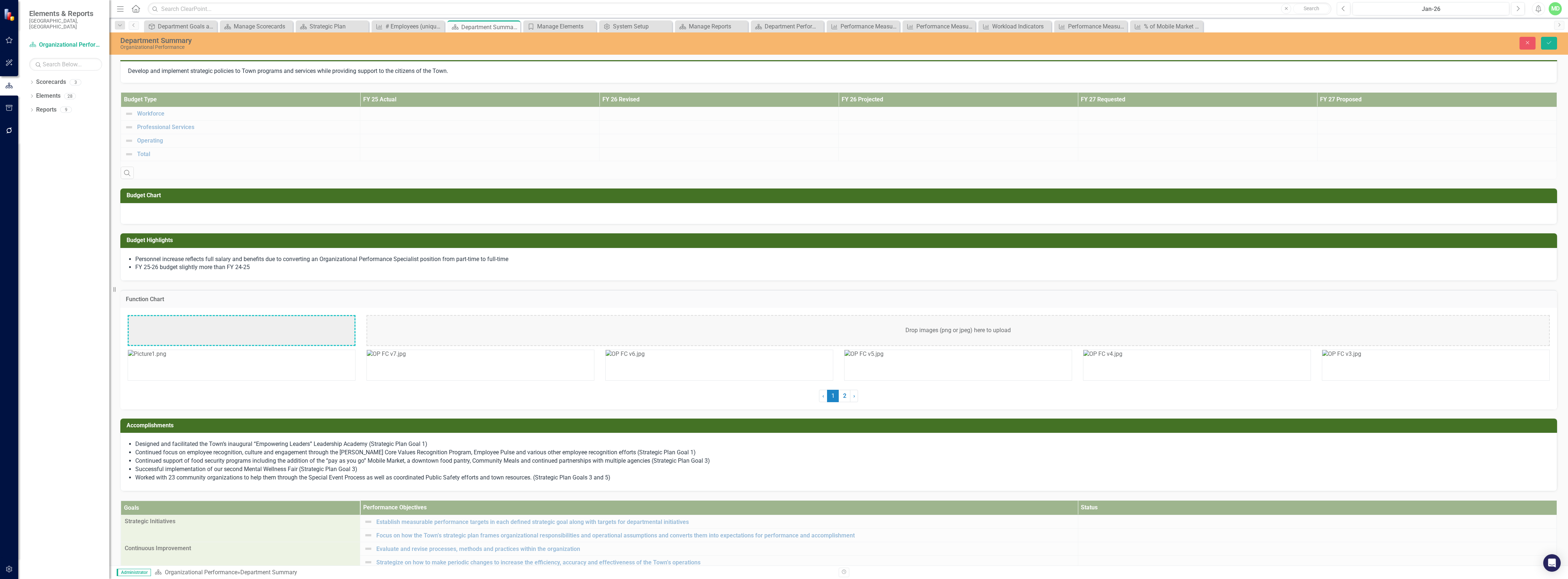
click at [406, 357] on img at bounding box center [387, 354] width 39 height 9
click at [172, 325] on img at bounding box center [150, 320] width 44 height 9
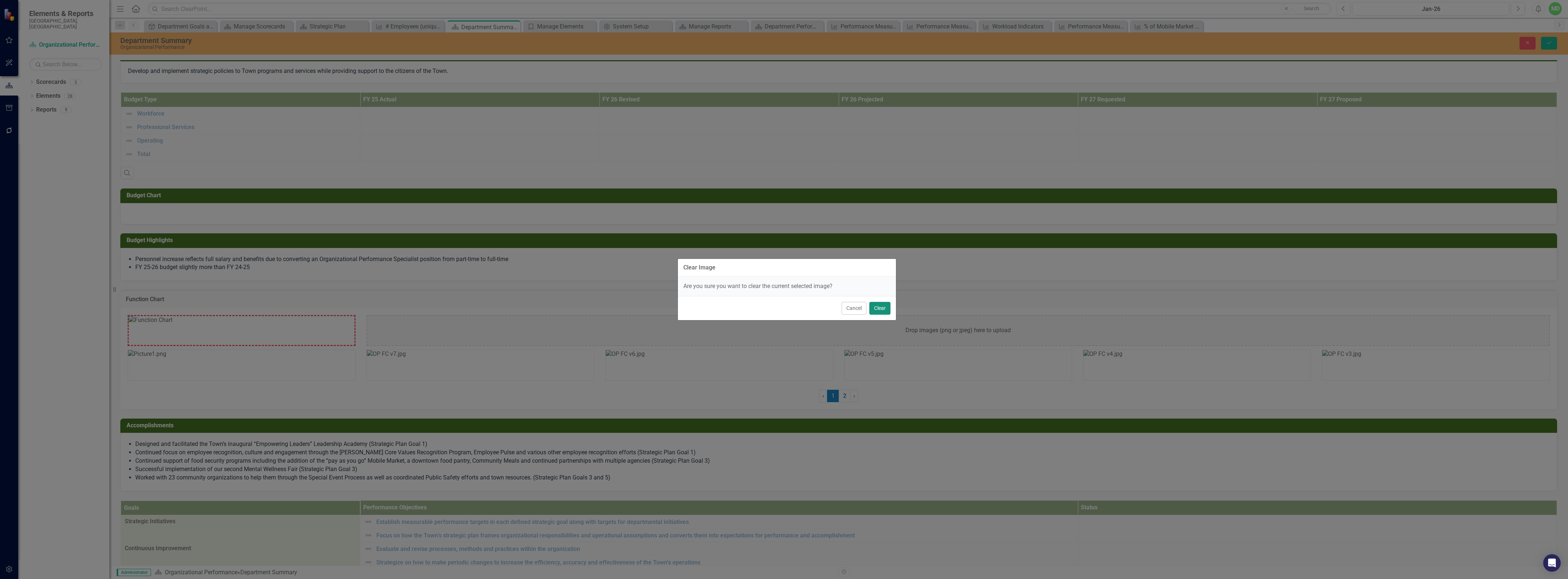
click at [884, 308] on button "Clear" at bounding box center [880, 308] width 21 height 13
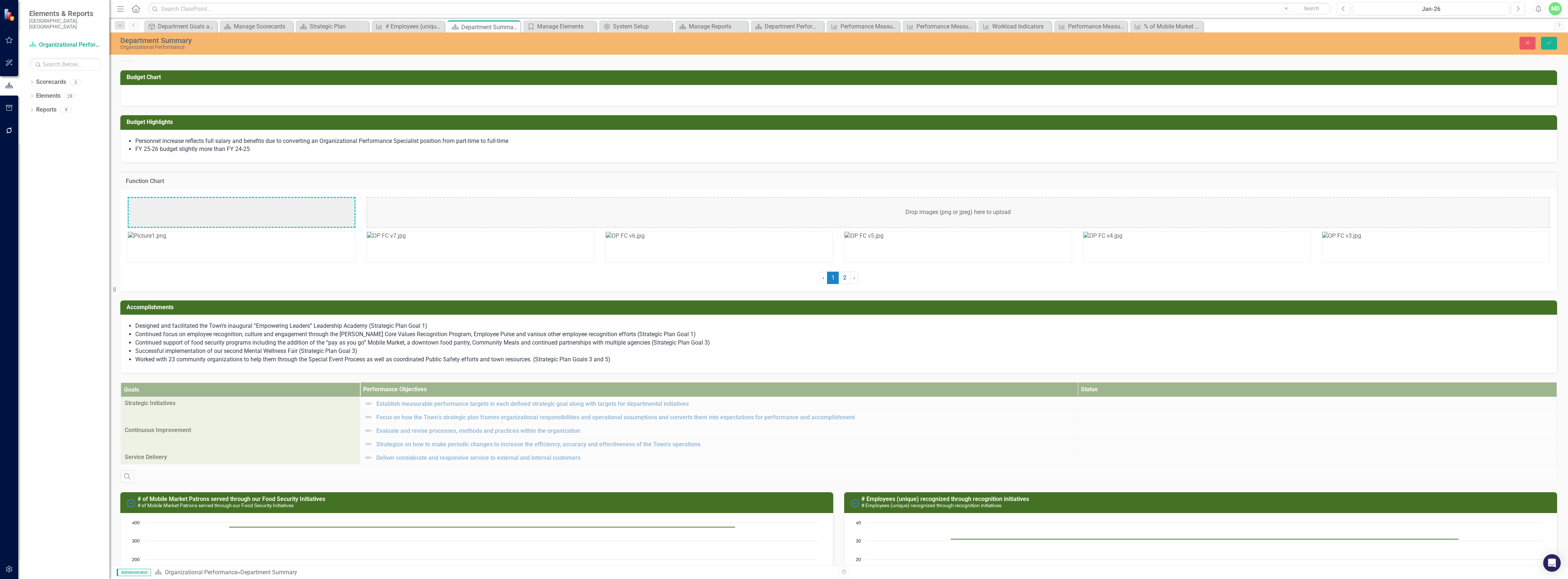
scroll to position [195, 0]
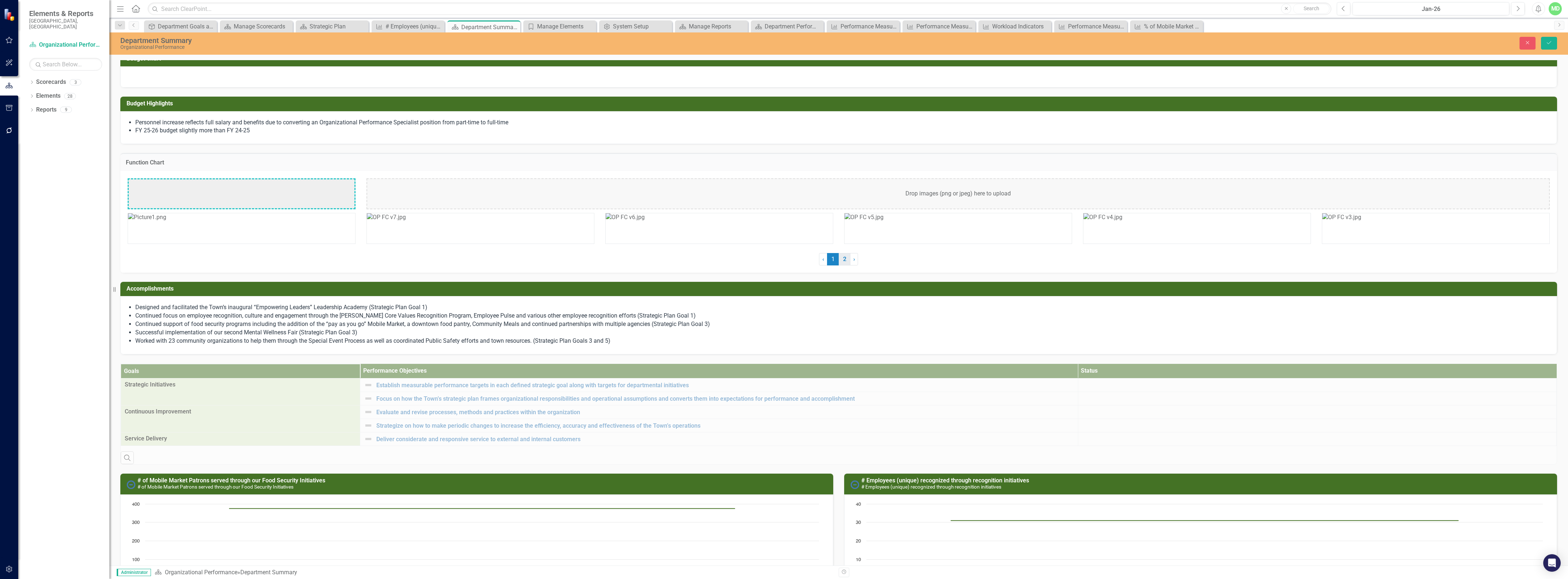
click at [839, 264] on link "2" at bounding box center [844, 259] width 12 height 12
click at [398, 222] on img at bounding box center [383, 217] width 32 height 9
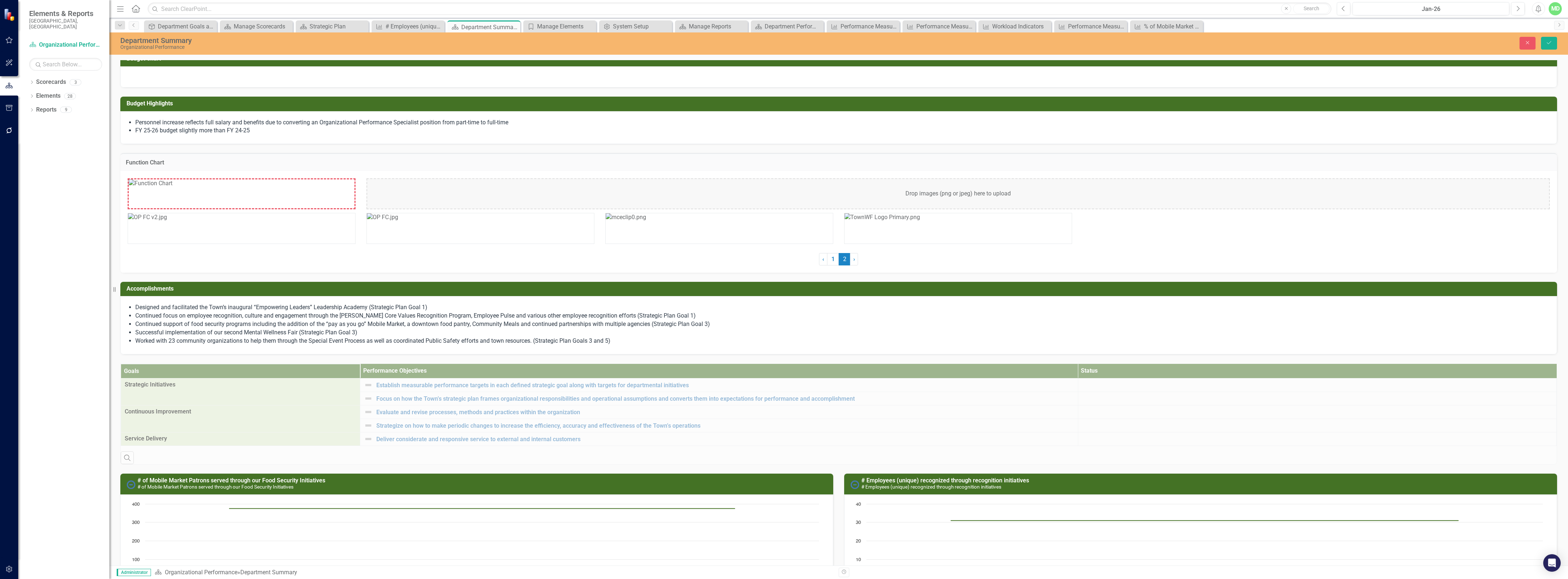
click at [172, 188] on img at bounding box center [150, 184] width 44 height 9
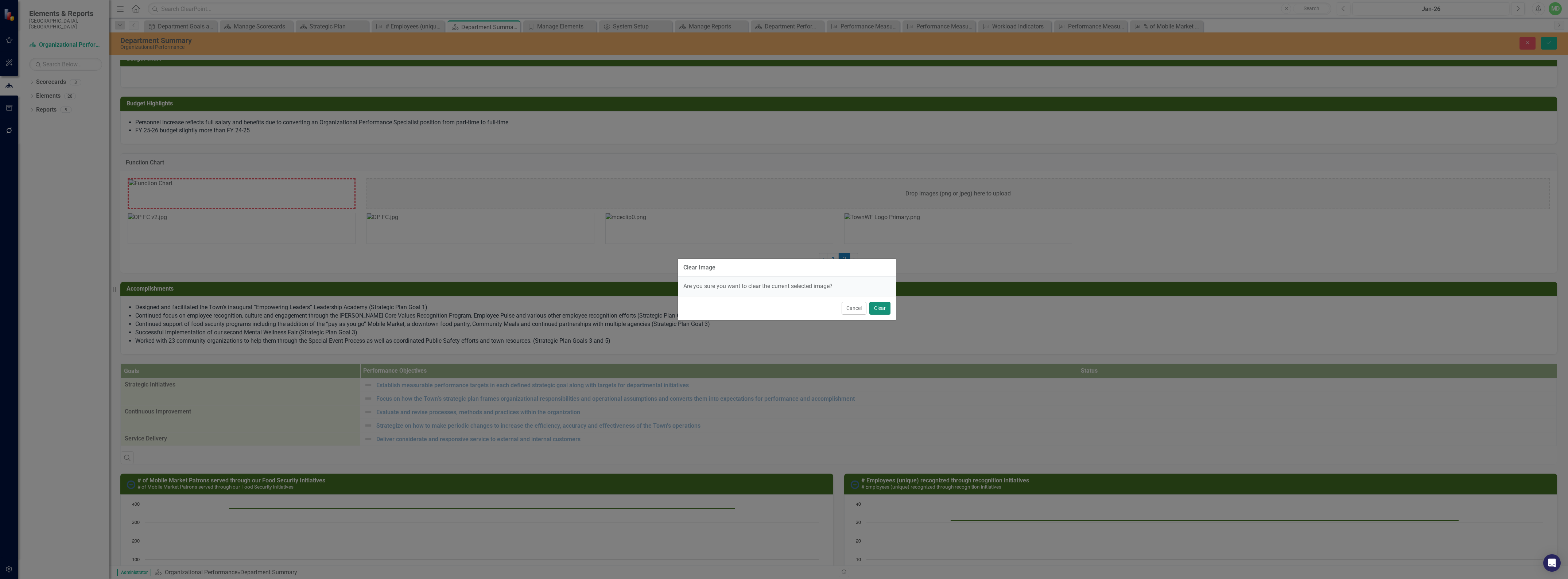
click at [877, 307] on button "Clear" at bounding box center [880, 308] width 21 height 13
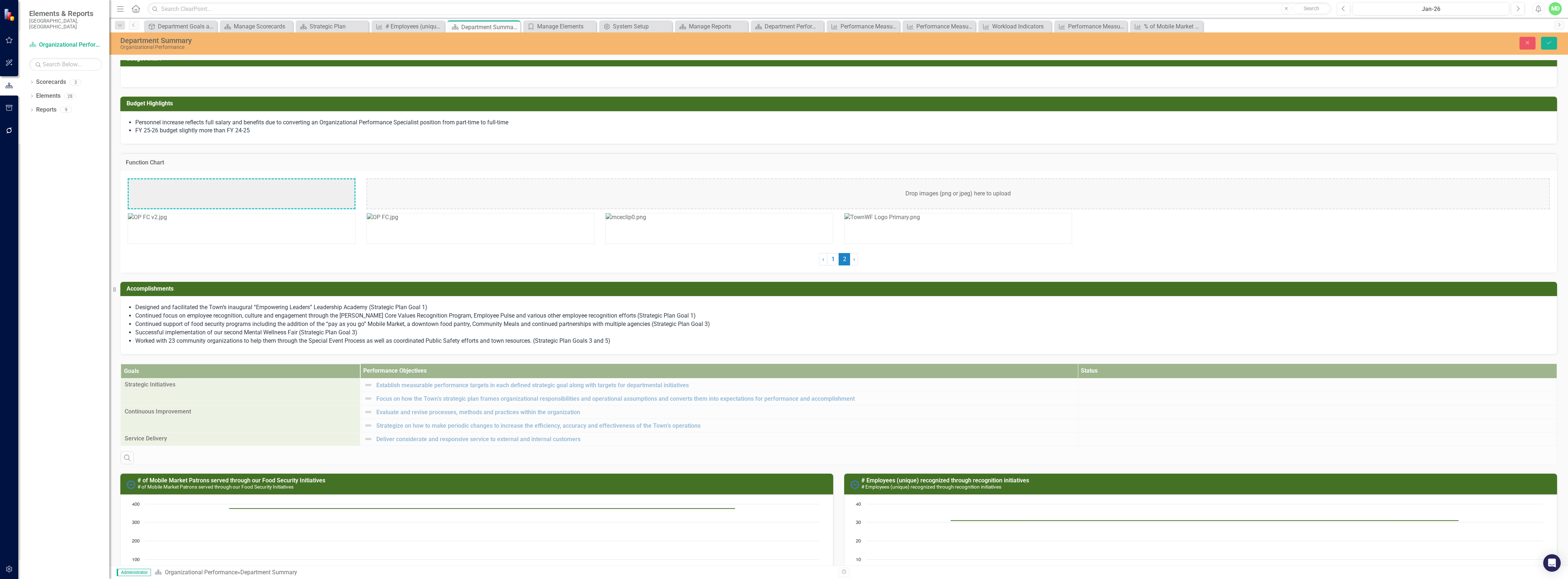
click at [167, 222] on img at bounding box center [147, 217] width 39 height 9
click at [172, 188] on img at bounding box center [150, 184] width 44 height 9
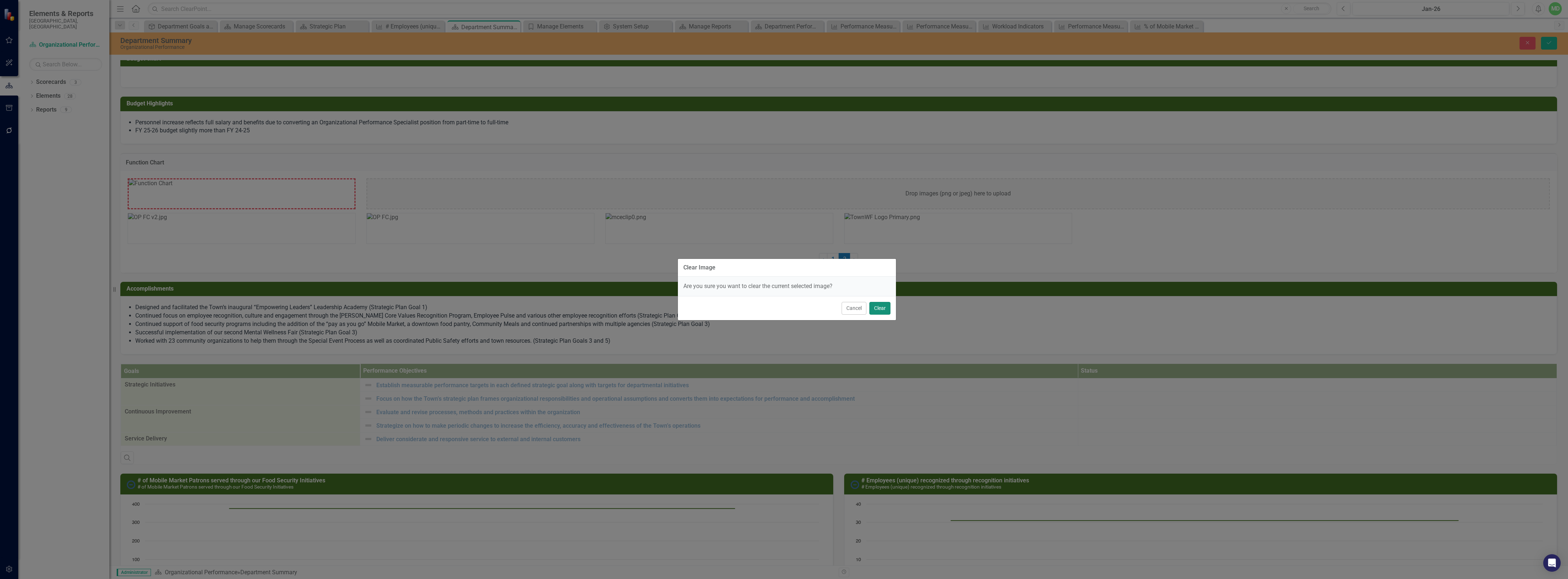
drag, startPoint x: 884, startPoint y: 311, endPoint x: 842, endPoint y: 298, distance: 44.0
click at [883, 310] on button "Clear" at bounding box center [880, 308] width 21 height 13
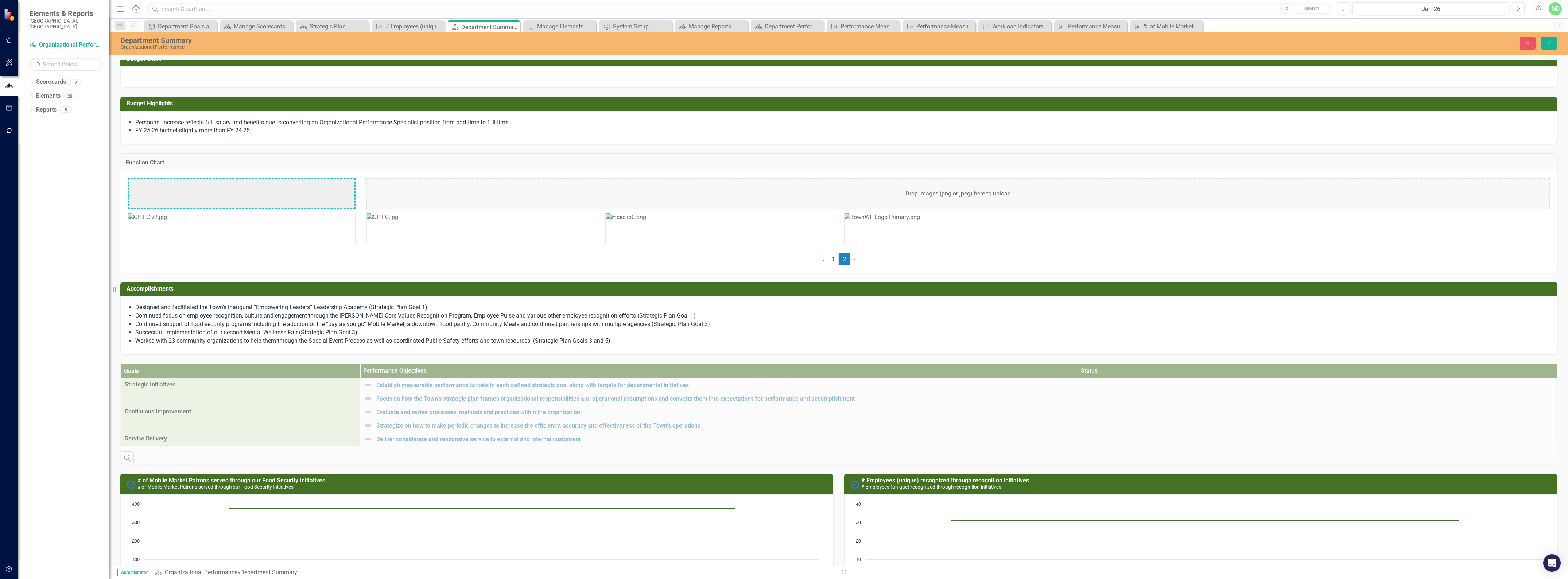
click at [398, 222] on img at bounding box center [383, 217] width 32 height 9
click at [172, 188] on img at bounding box center [150, 184] width 44 height 9
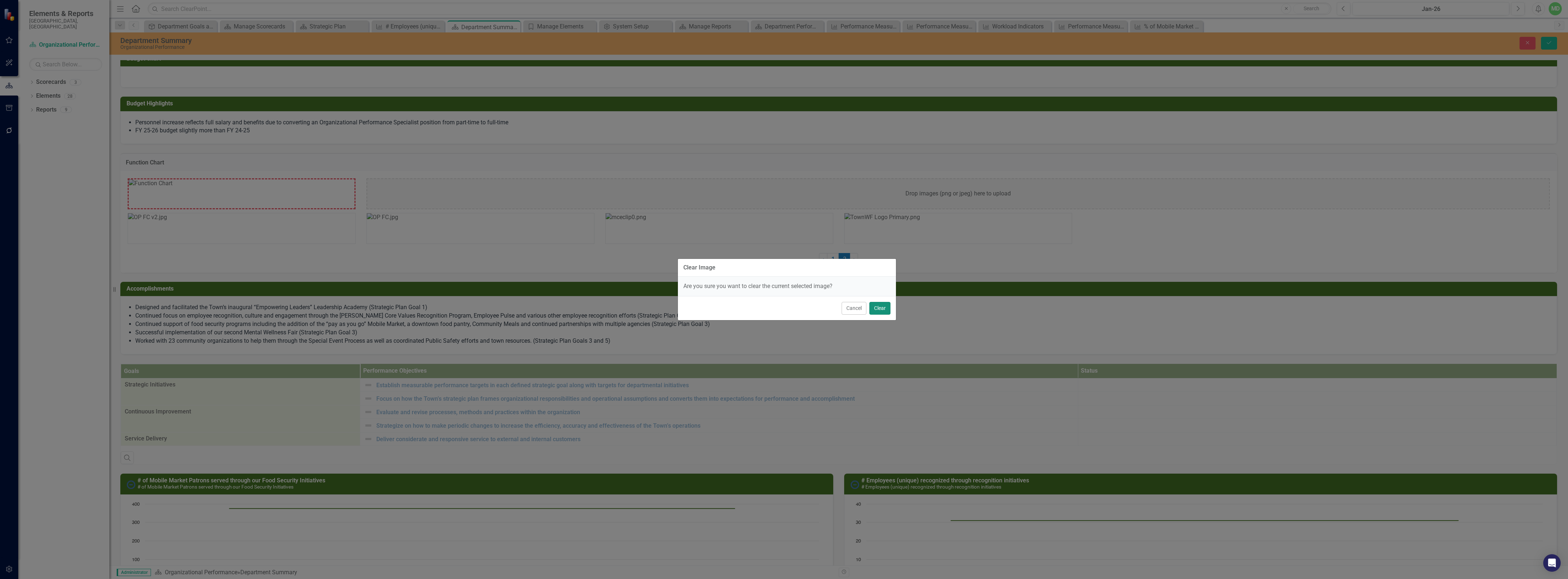
drag, startPoint x: 883, startPoint y: 309, endPoint x: 872, endPoint y: 298, distance: 15.6
click at [881, 309] on button "Clear" at bounding box center [880, 308] width 21 height 13
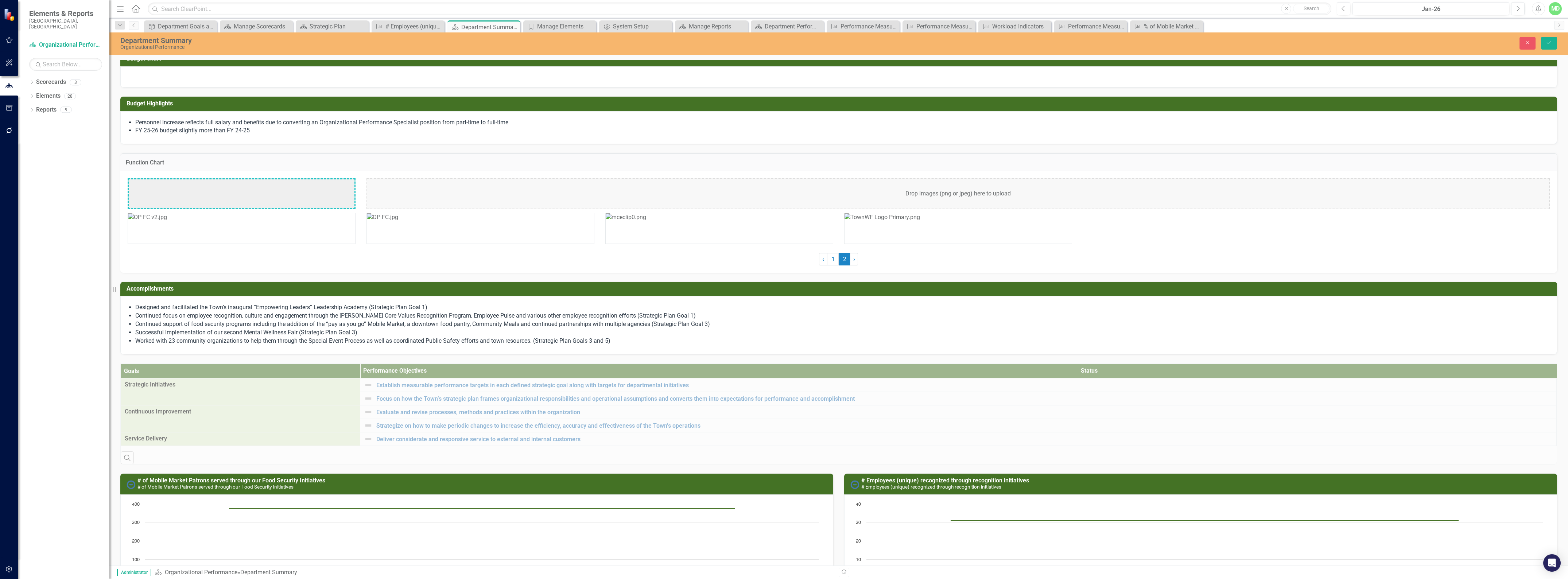
click at [883, 219] on img at bounding box center [882, 217] width 75 height 9
click at [900, 222] on img at bounding box center [882, 217] width 75 height 9
drag, startPoint x: 729, startPoint y: 227, endPoint x: 721, endPoint y: 227, distance: 8.0
click at [646, 222] on img at bounding box center [626, 217] width 40 height 9
click at [172, 188] on img at bounding box center [150, 184] width 44 height 9
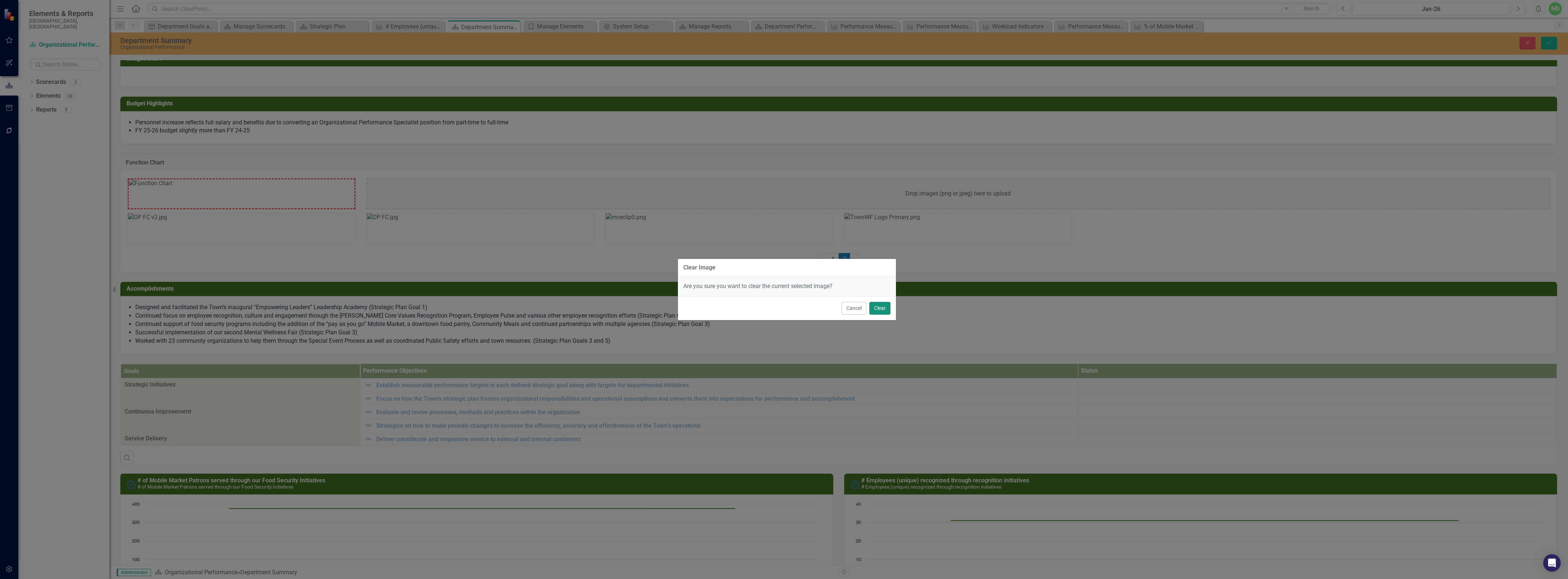
click at [879, 308] on button "Clear" at bounding box center [880, 308] width 21 height 13
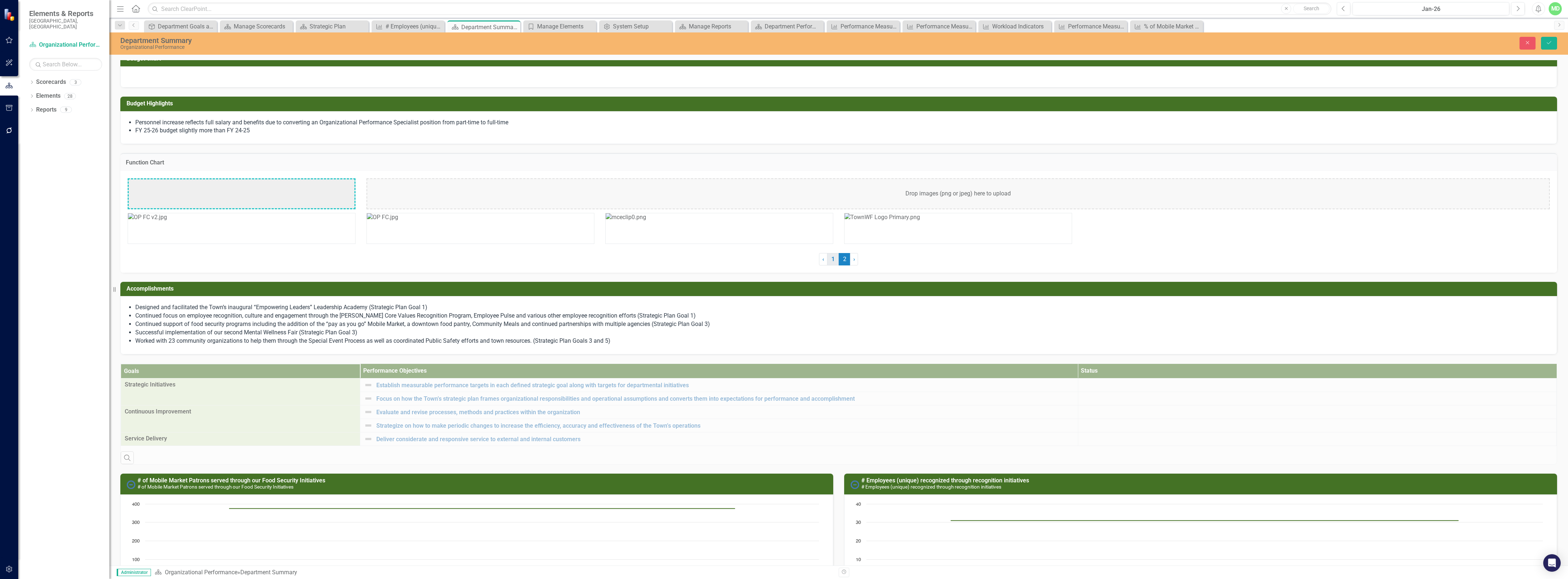
click at [829, 263] on link "1" at bounding box center [833, 259] width 12 height 12
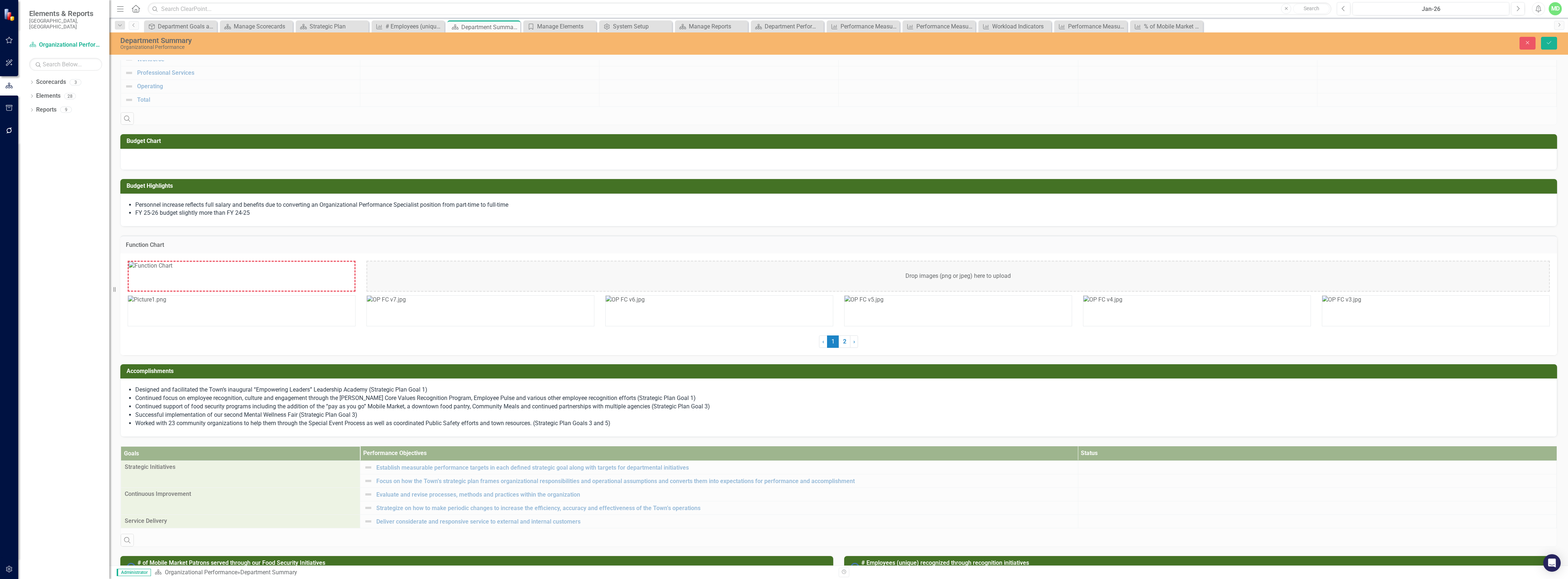
scroll to position [103, 0]
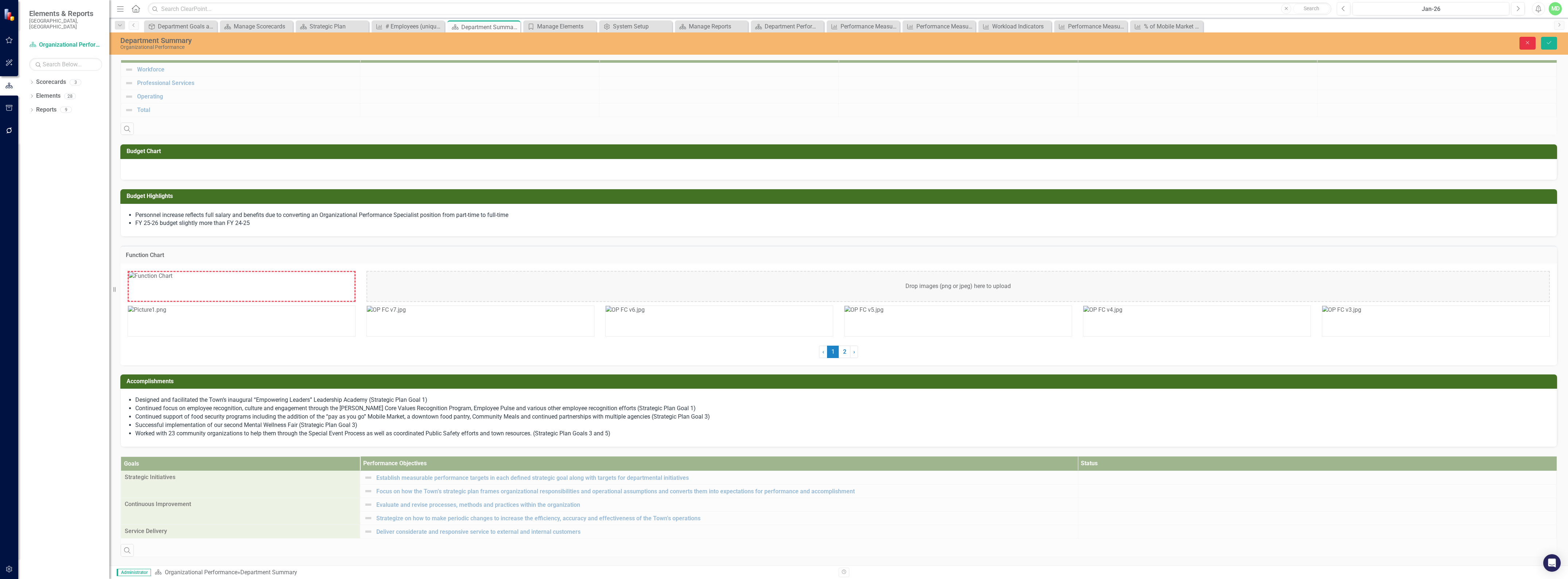
click at [1528, 44] on icon "Close" at bounding box center [1527, 43] width 7 height 5
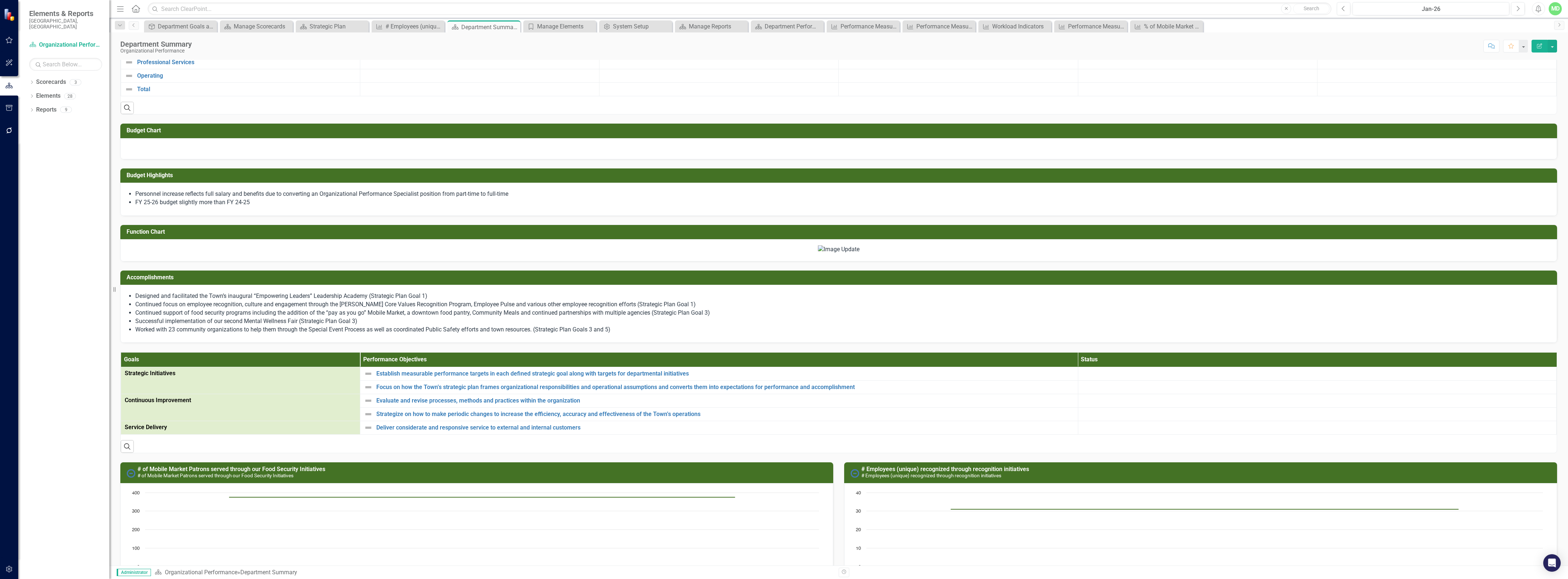
scroll to position [149, 0]
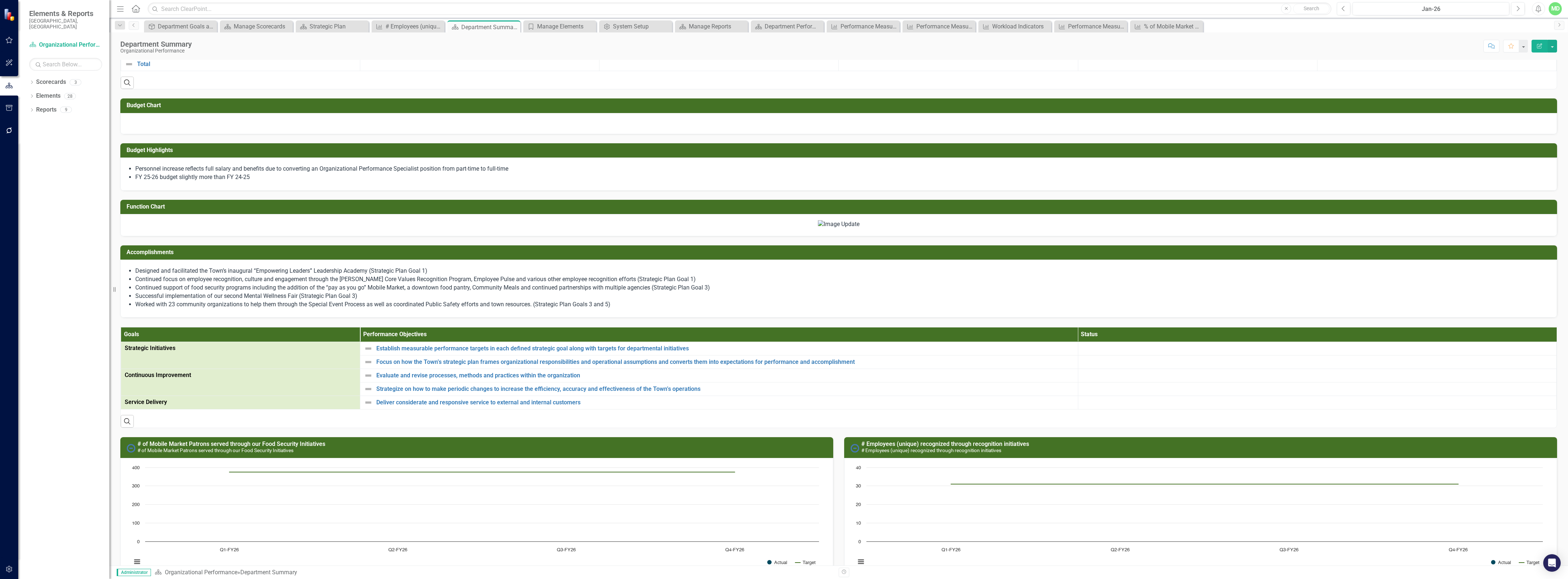
click at [818, 229] on img at bounding box center [839, 225] width 41 height 9
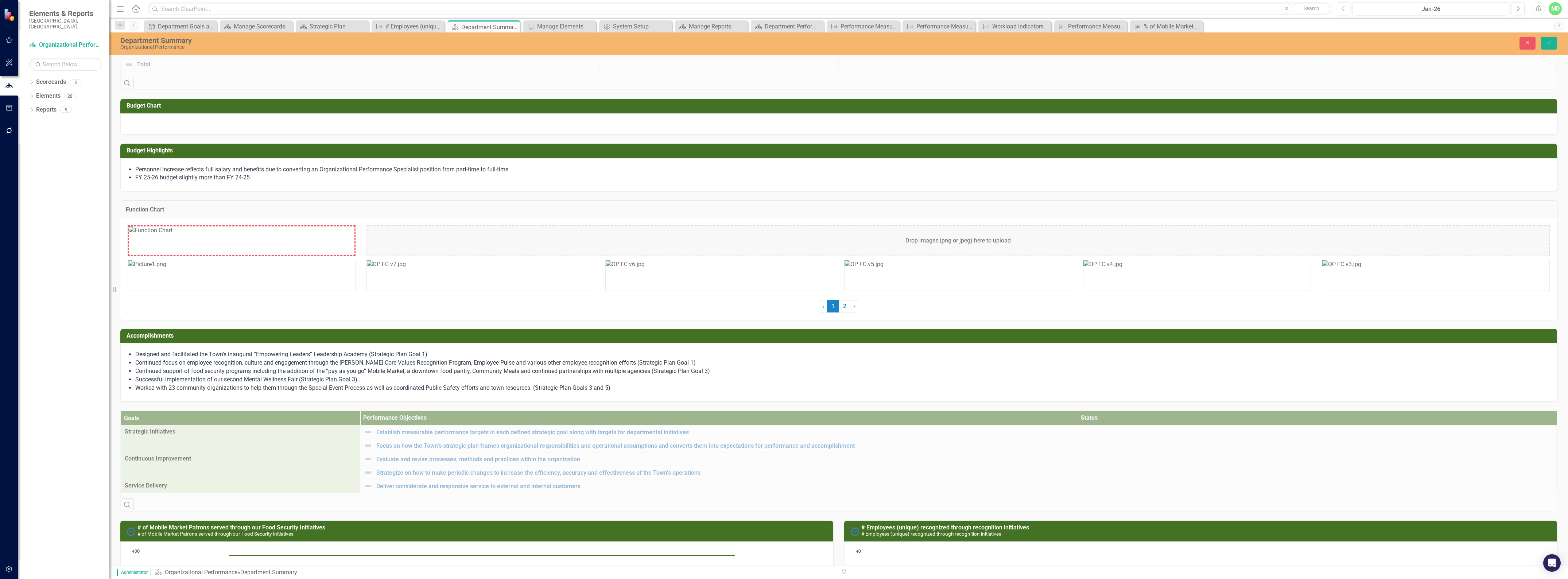
click at [906, 236] on div "Drop images (png or jpeg) here to upload" at bounding box center [958, 240] width 1183 height 31
click at [326, 243] on img at bounding box center [241, 290] width 226 height 128
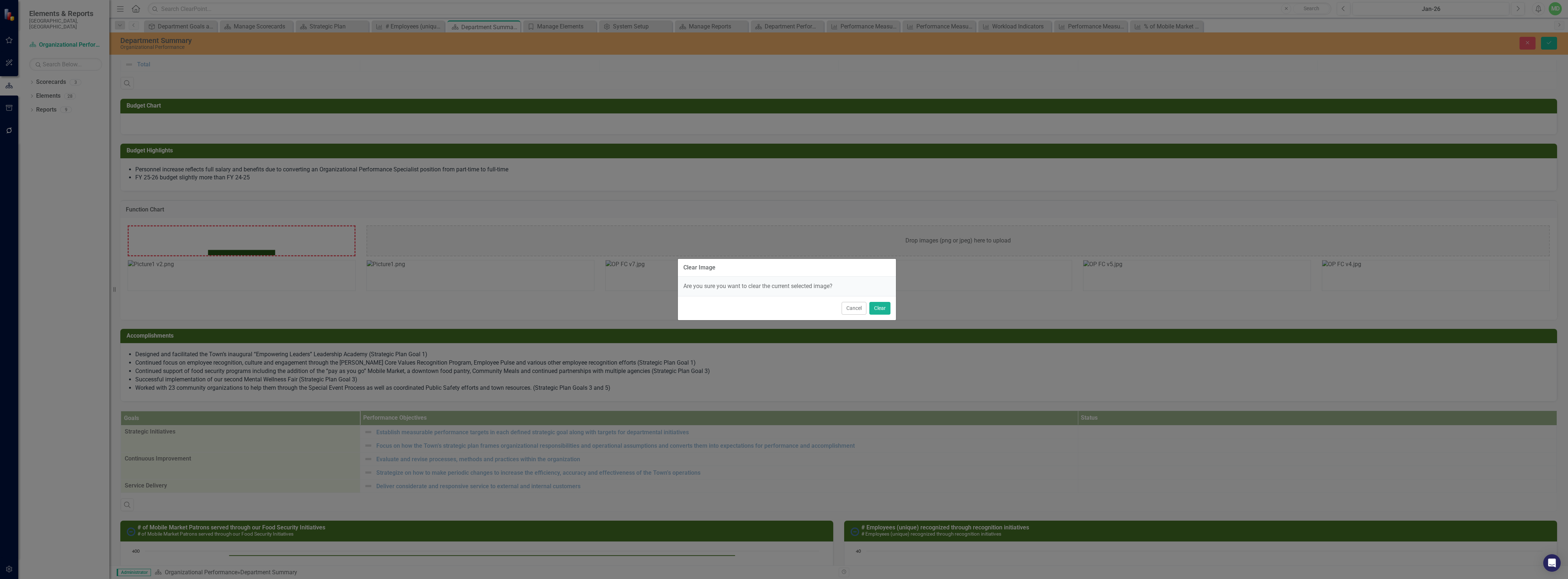
click at [853, 311] on button "Cancel" at bounding box center [854, 308] width 25 height 13
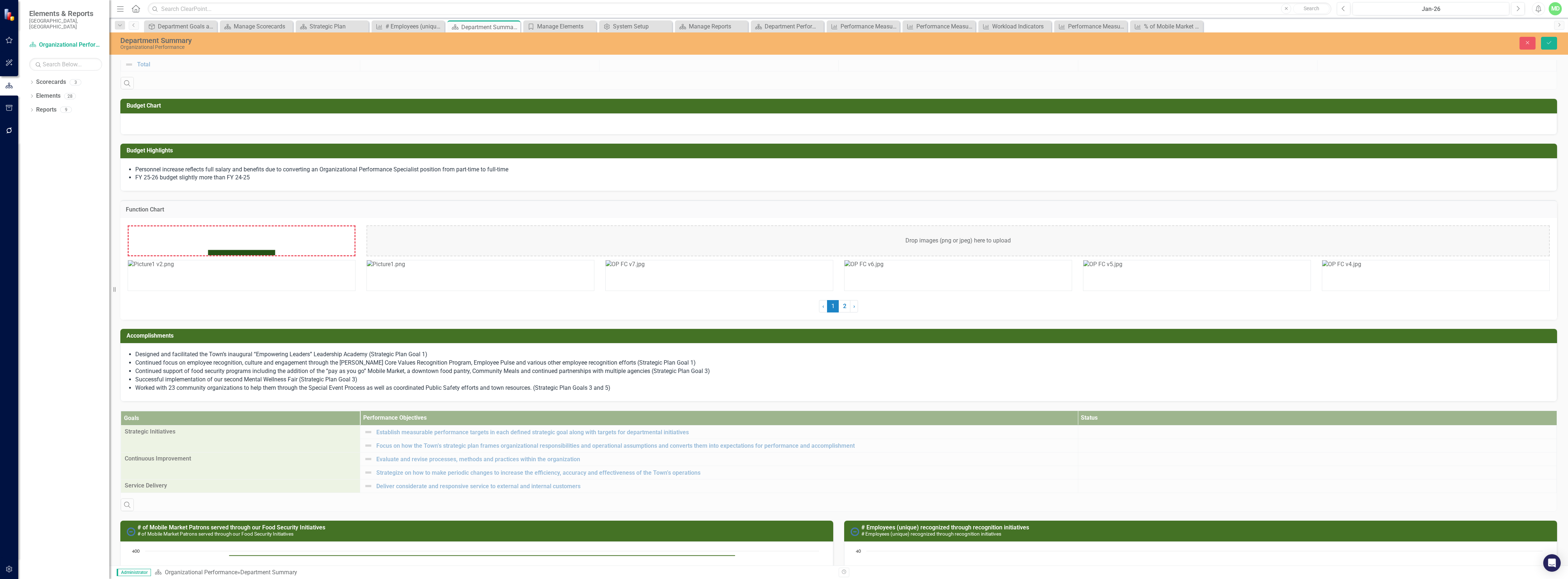
click at [725, 233] on div "Drop images (png or jpeg) here to upload" at bounding box center [958, 240] width 1183 height 31
click at [1552, 44] on button "Save" at bounding box center [1549, 43] width 16 height 13
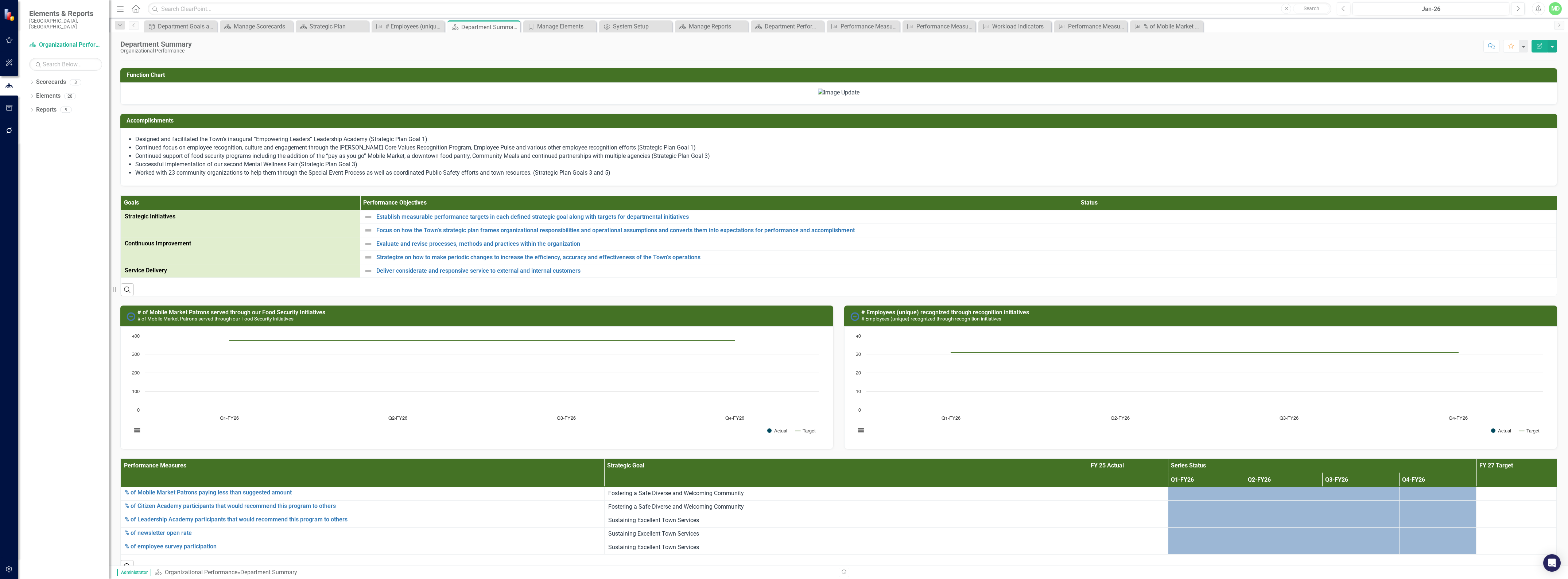
scroll to position [273, 0]
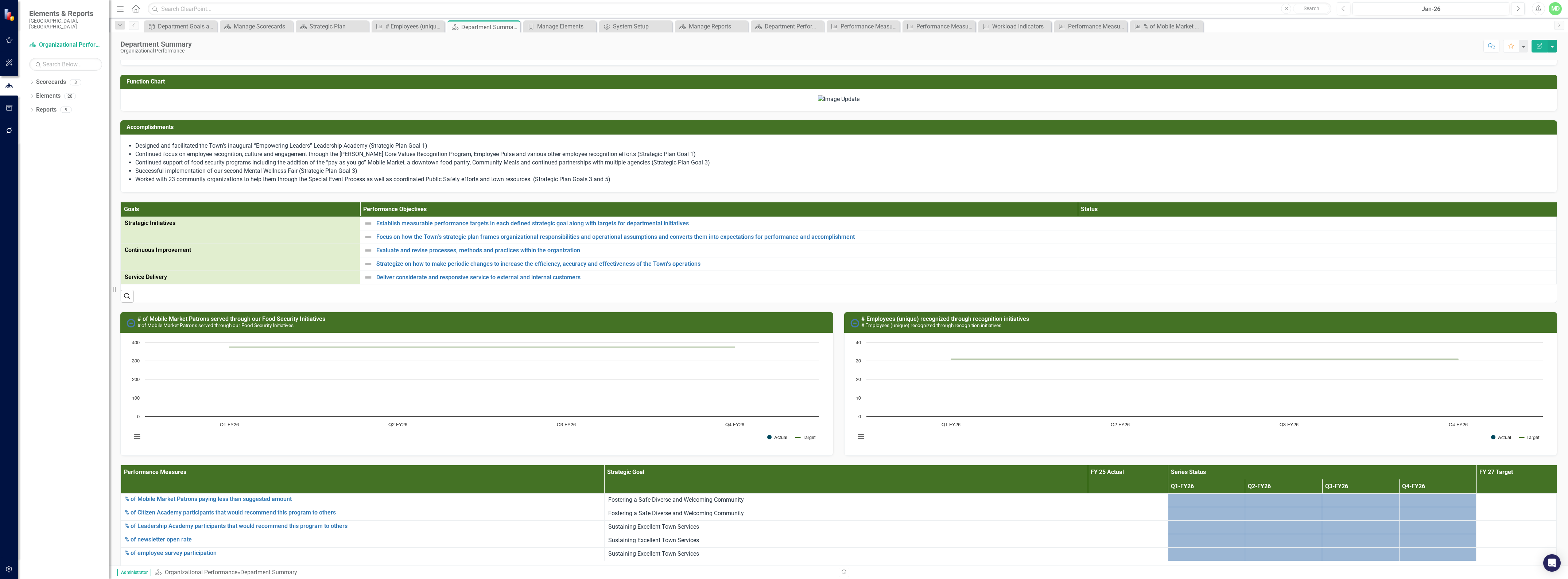
click at [818, 104] on img at bounding box center [839, 99] width 41 height 9
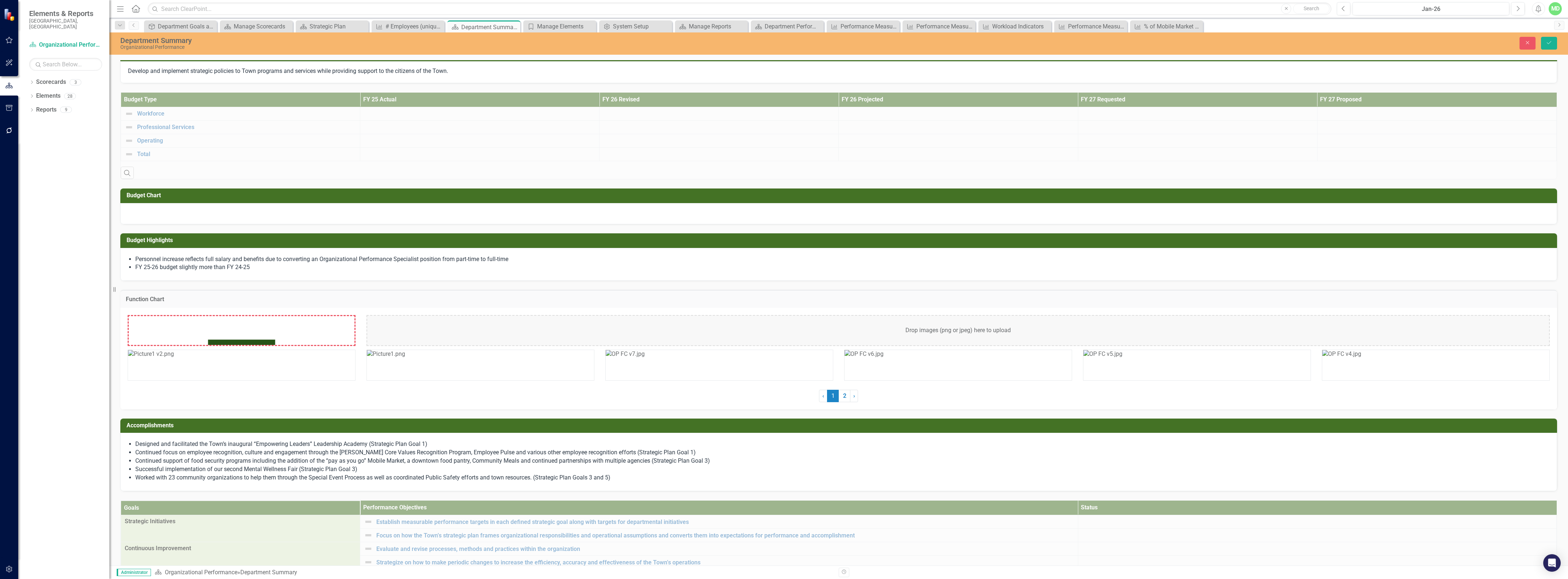
scroll to position [0, 0]
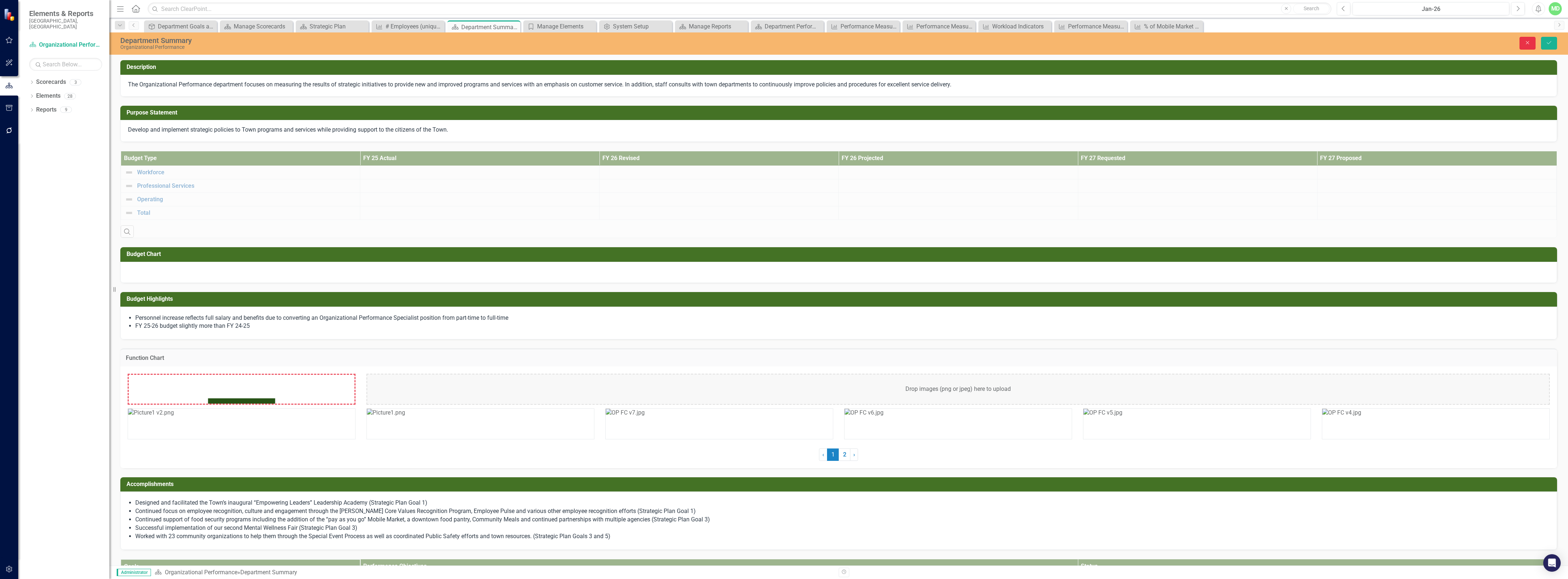
click at [1525, 44] on icon "Close" at bounding box center [1527, 43] width 7 height 5
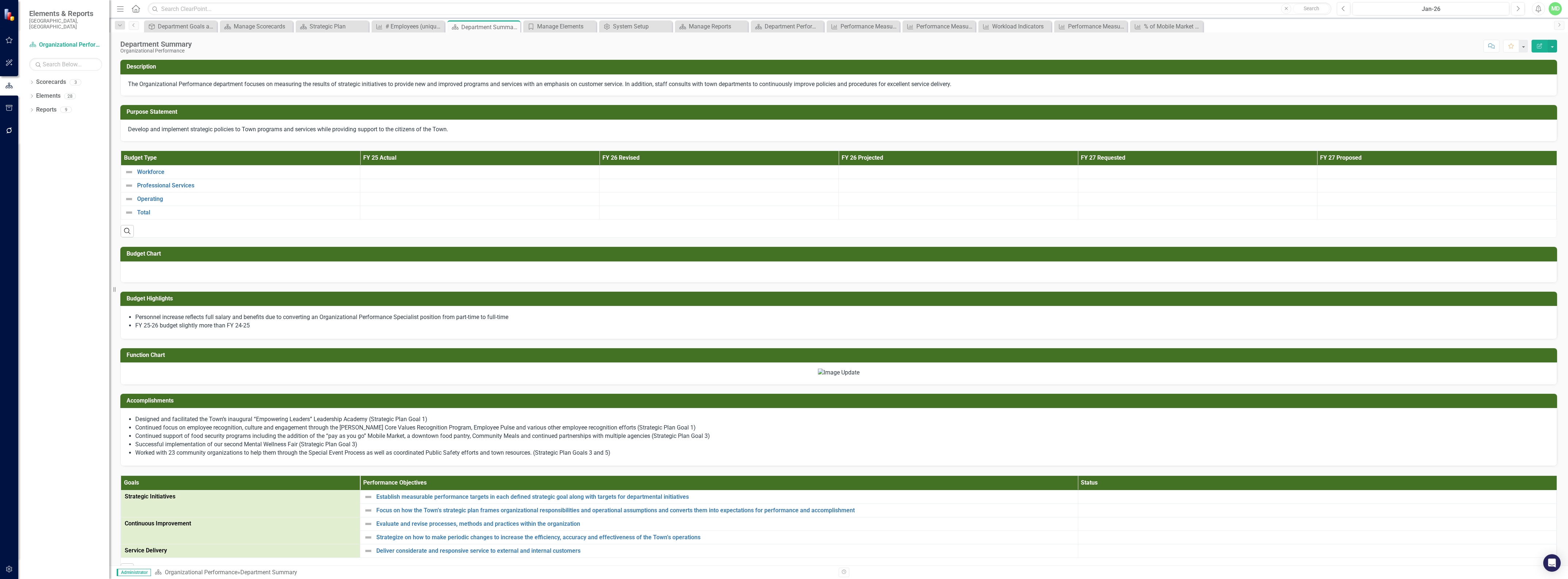
click at [1543, 44] on button "Edit Report" at bounding box center [1539, 46] width 16 height 13
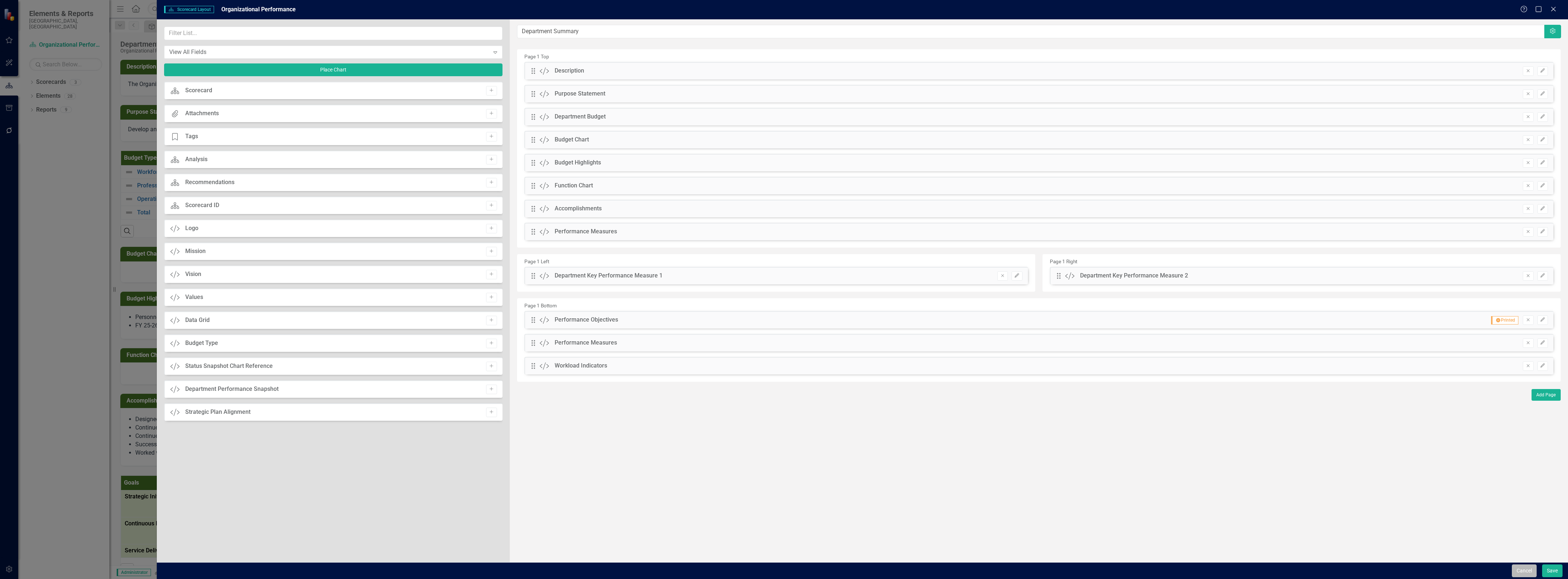
click at [1527, 569] on button "Cancel" at bounding box center [1524, 570] width 25 height 13
